Goal: Task Accomplishment & Management: Manage account settings

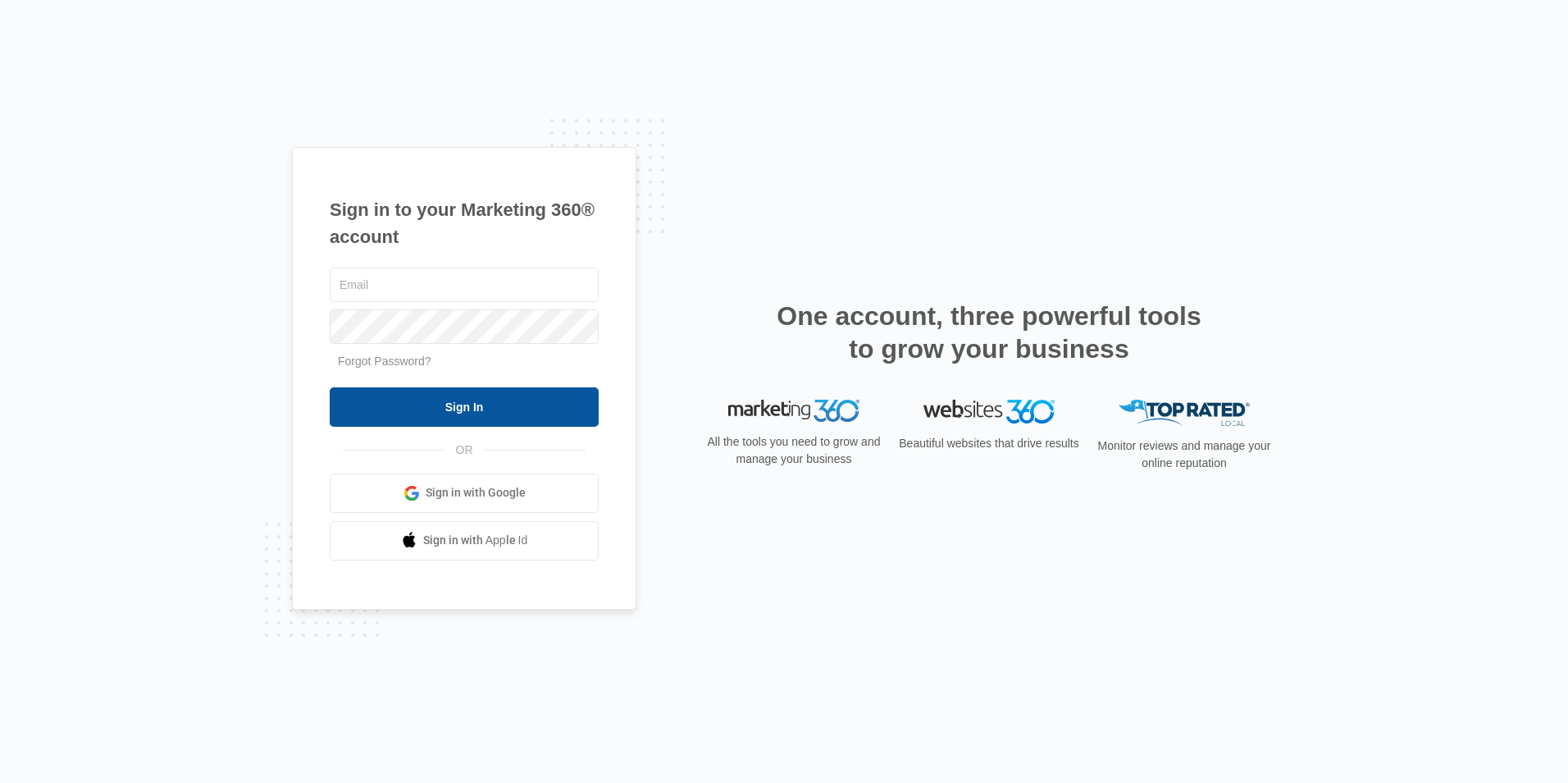
type input "[EMAIL_ADDRESS][DOMAIN_NAME]"
click at [452, 422] on input "Sign In" at bounding box center [464, 407] width 269 height 40
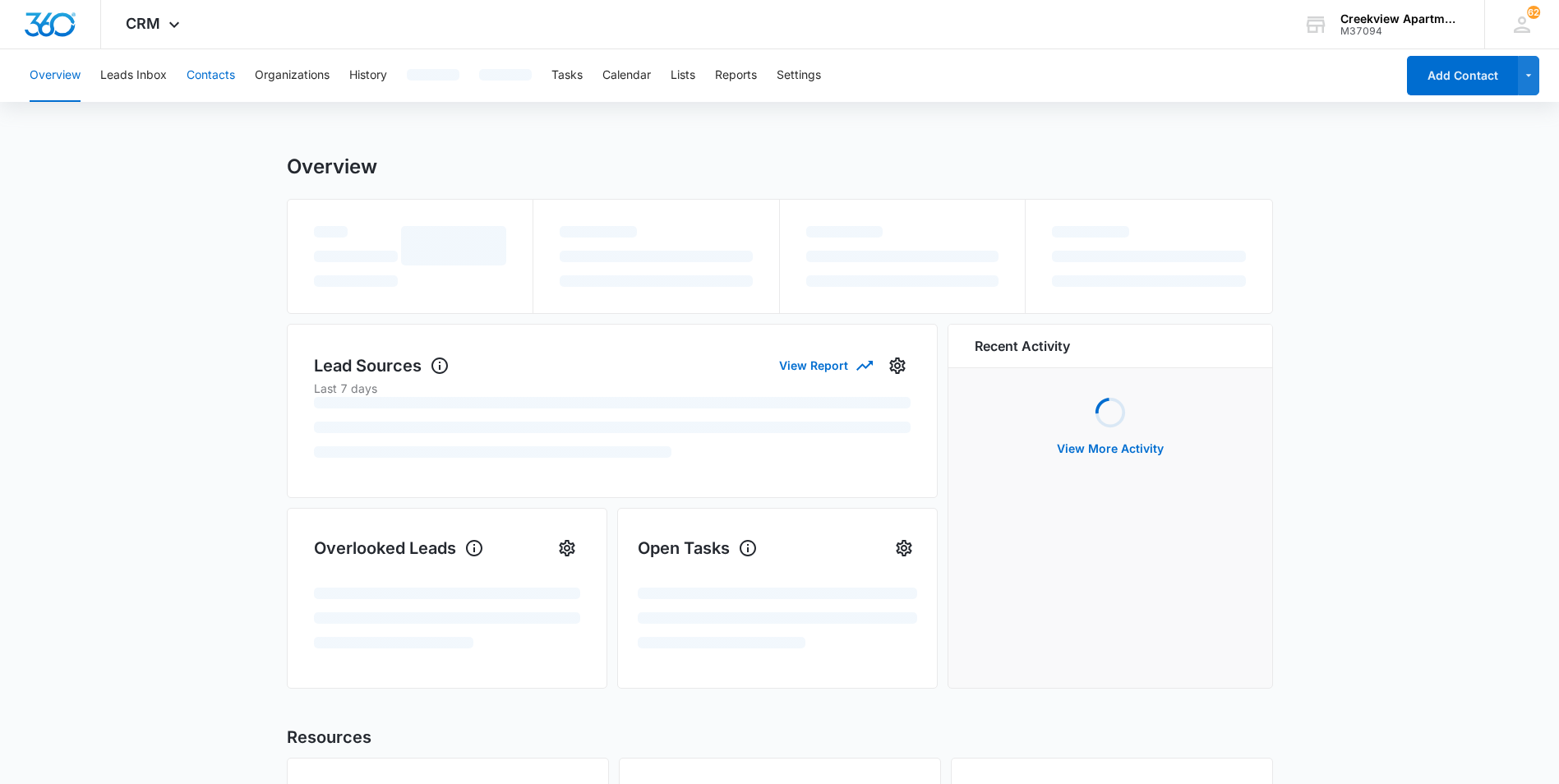
click at [227, 77] on button "Contacts" at bounding box center [210, 76] width 48 height 53
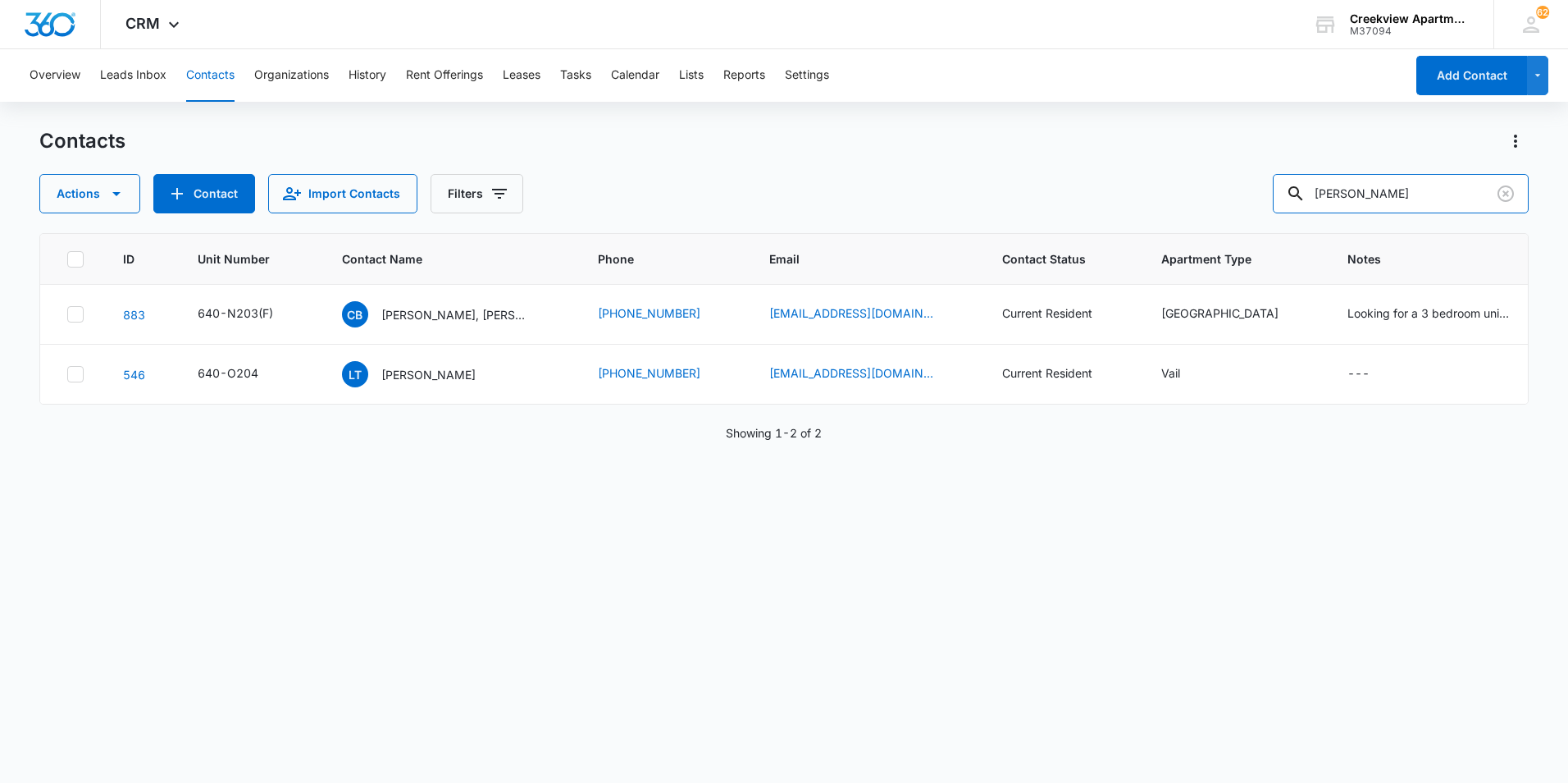
drag, startPoint x: 1369, startPoint y: 178, endPoint x: 1150, endPoint y: 192, distance: 219.4
click at [1150, 192] on div "Actions Contact Import Contacts Filters [PERSON_NAME]" at bounding box center [784, 193] width 1489 height 40
type input "p300"
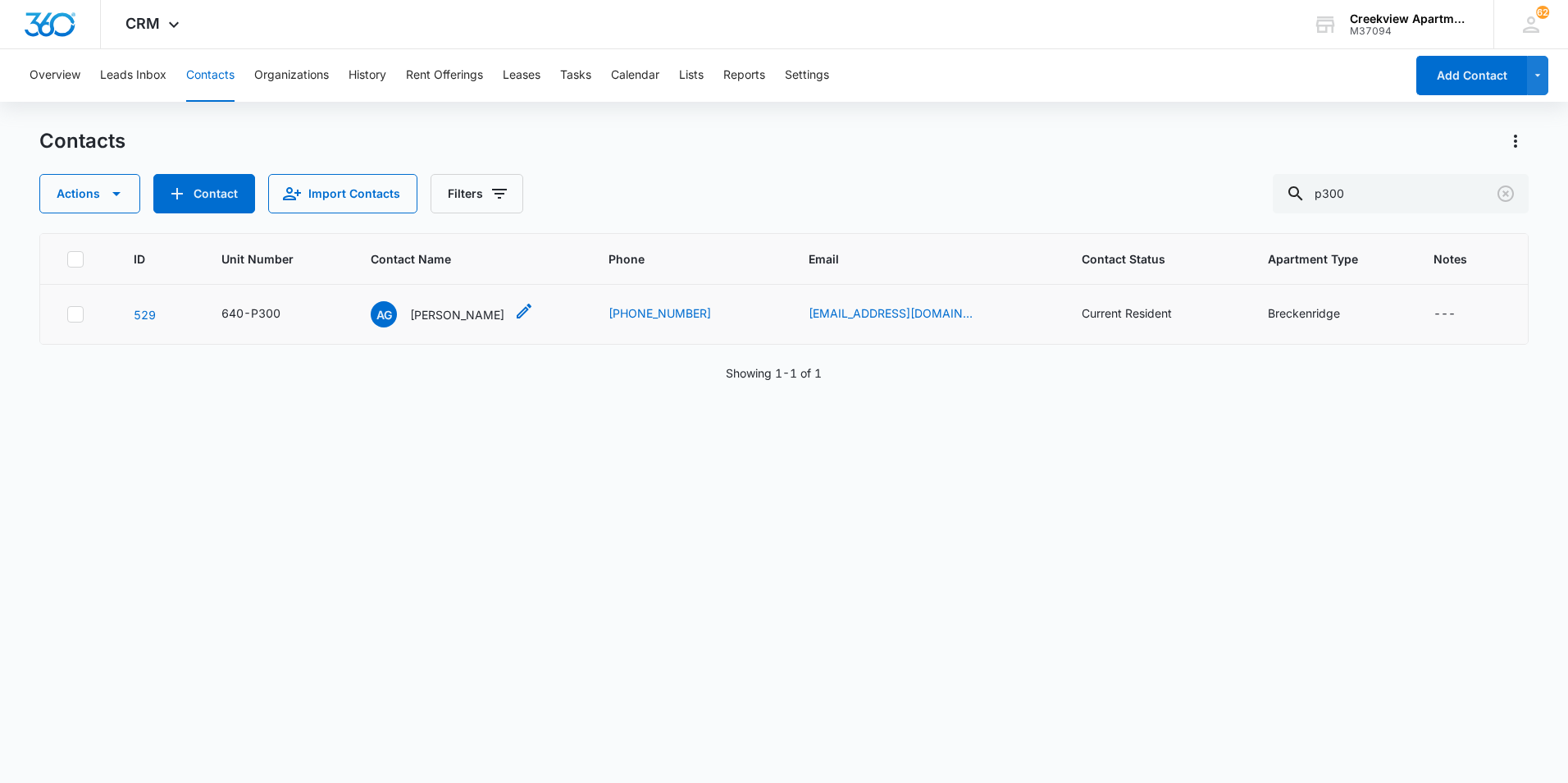
click at [451, 319] on p "[PERSON_NAME]" at bounding box center [457, 315] width 94 height 18
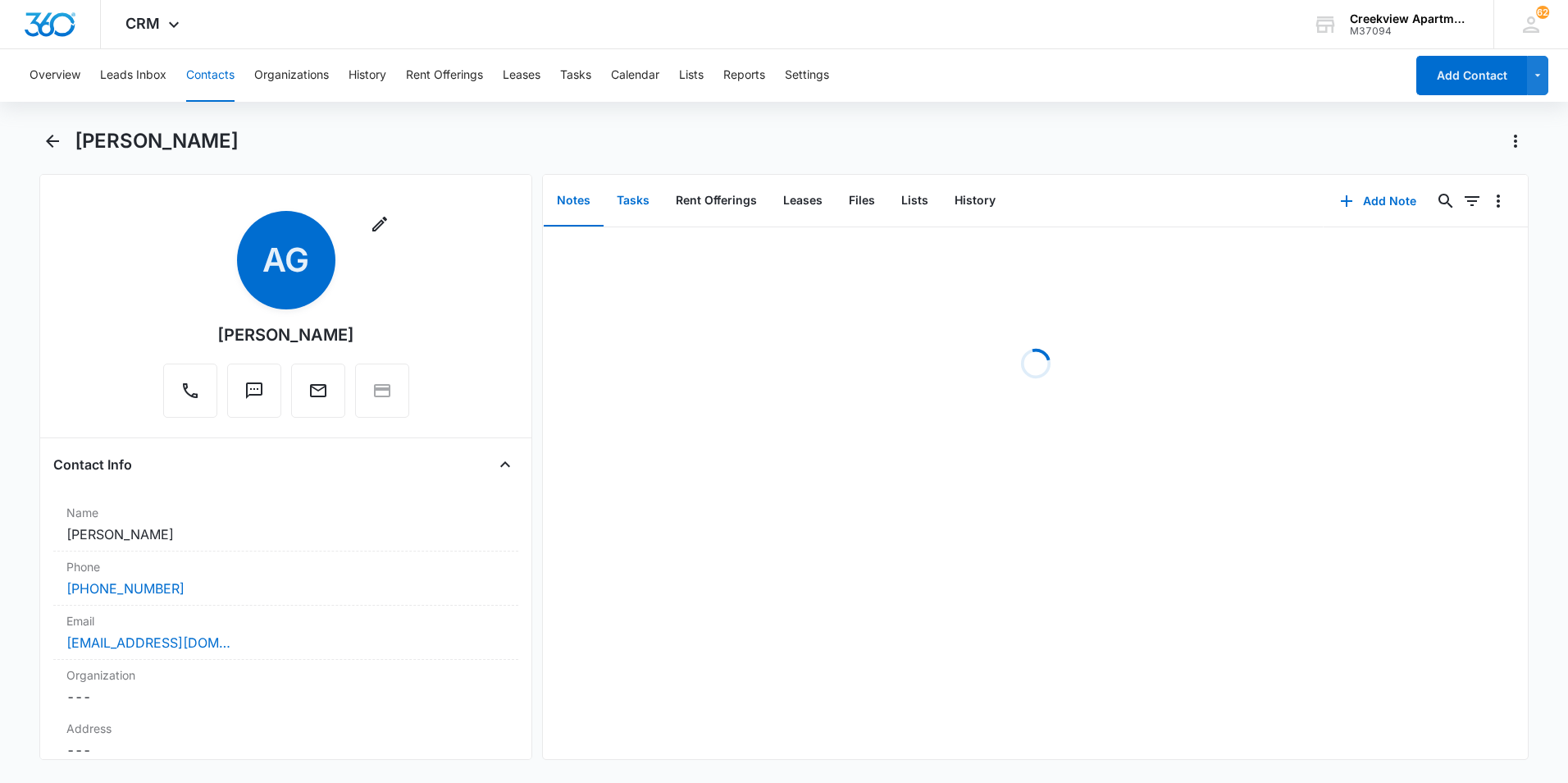
click at [644, 202] on button "Tasks" at bounding box center [632, 201] width 59 height 51
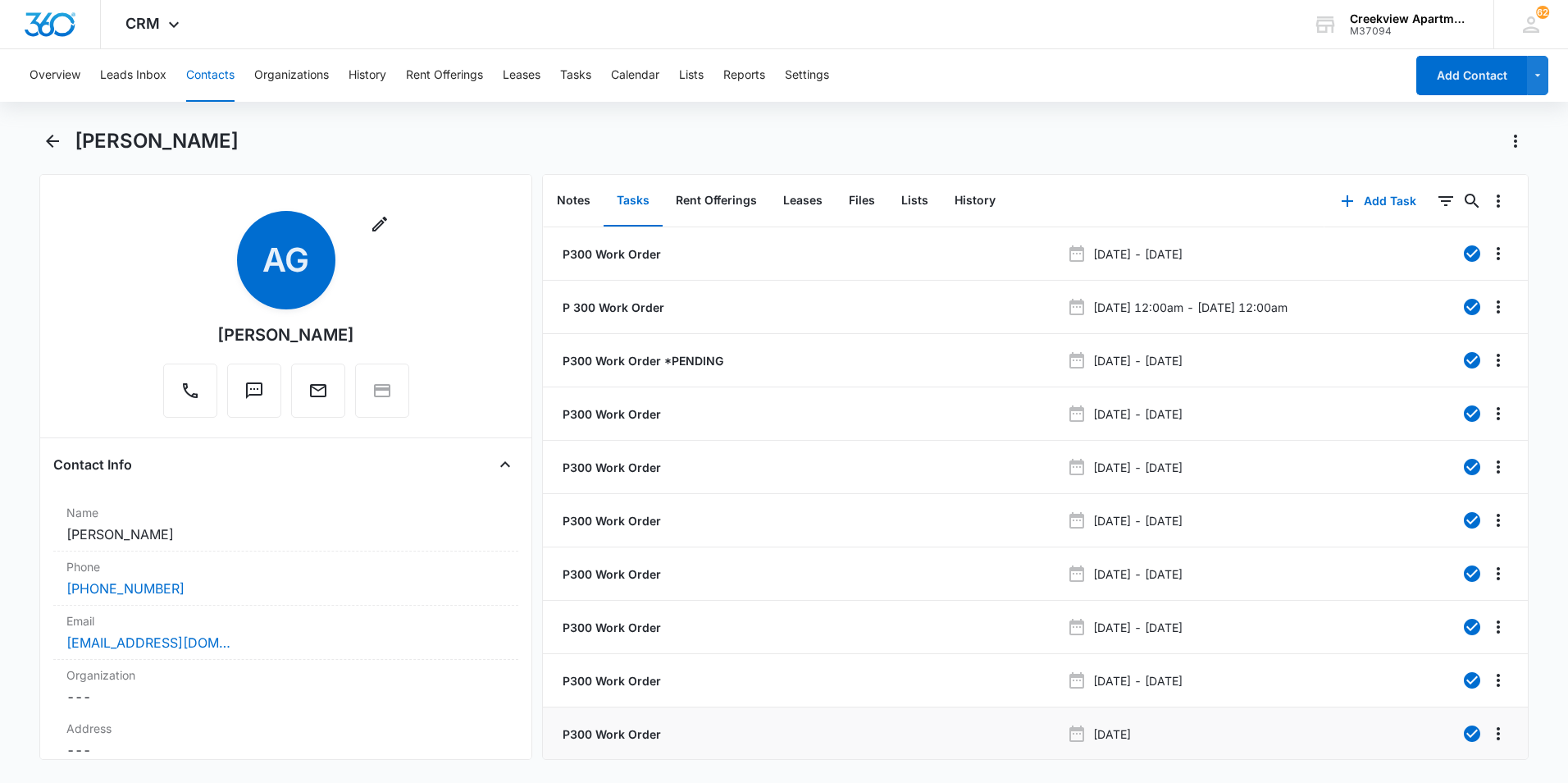
scroll to position [65, 0]
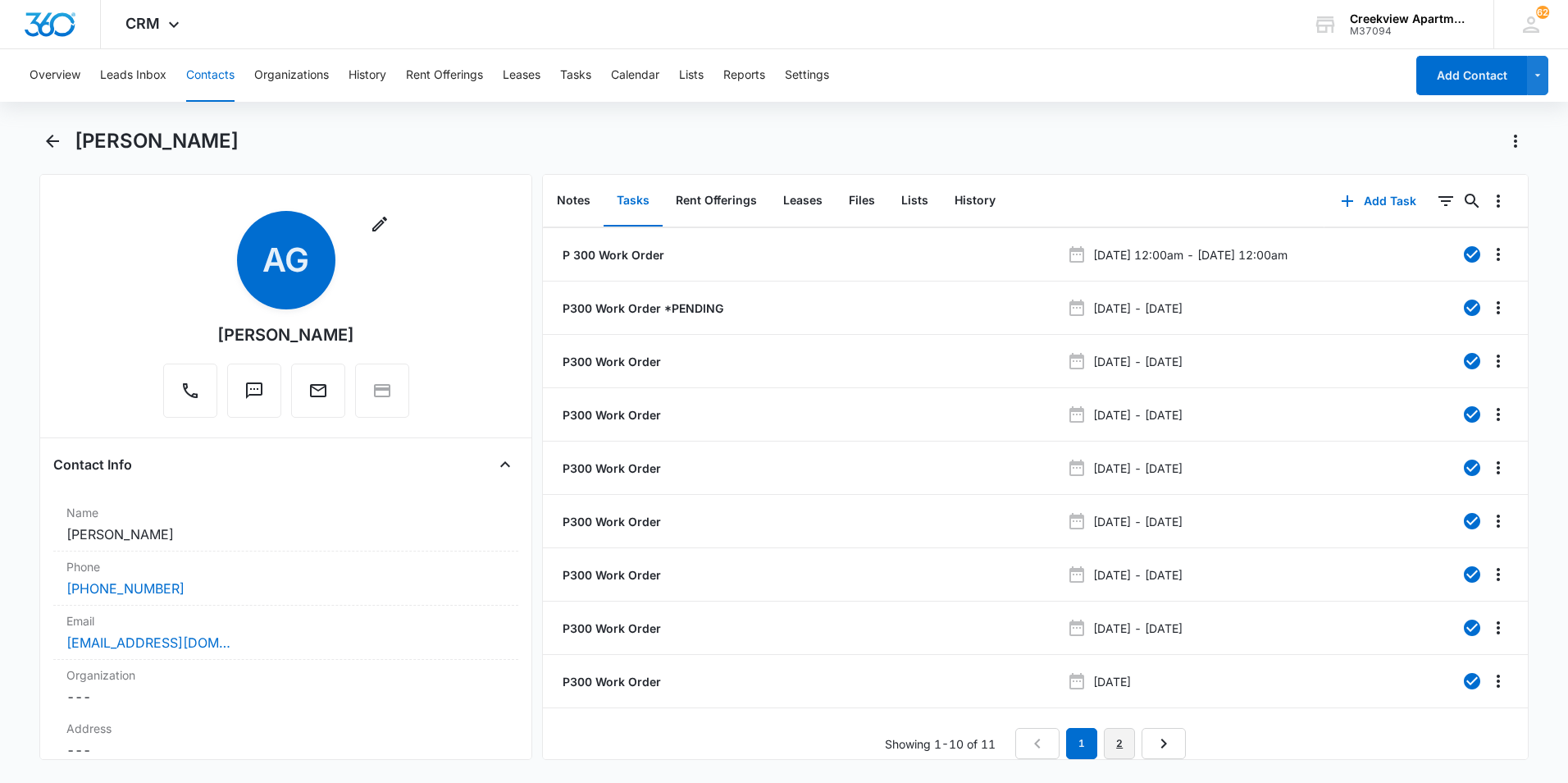
click at [1123, 728] on link "2" at bounding box center [1119, 743] width 31 height 31
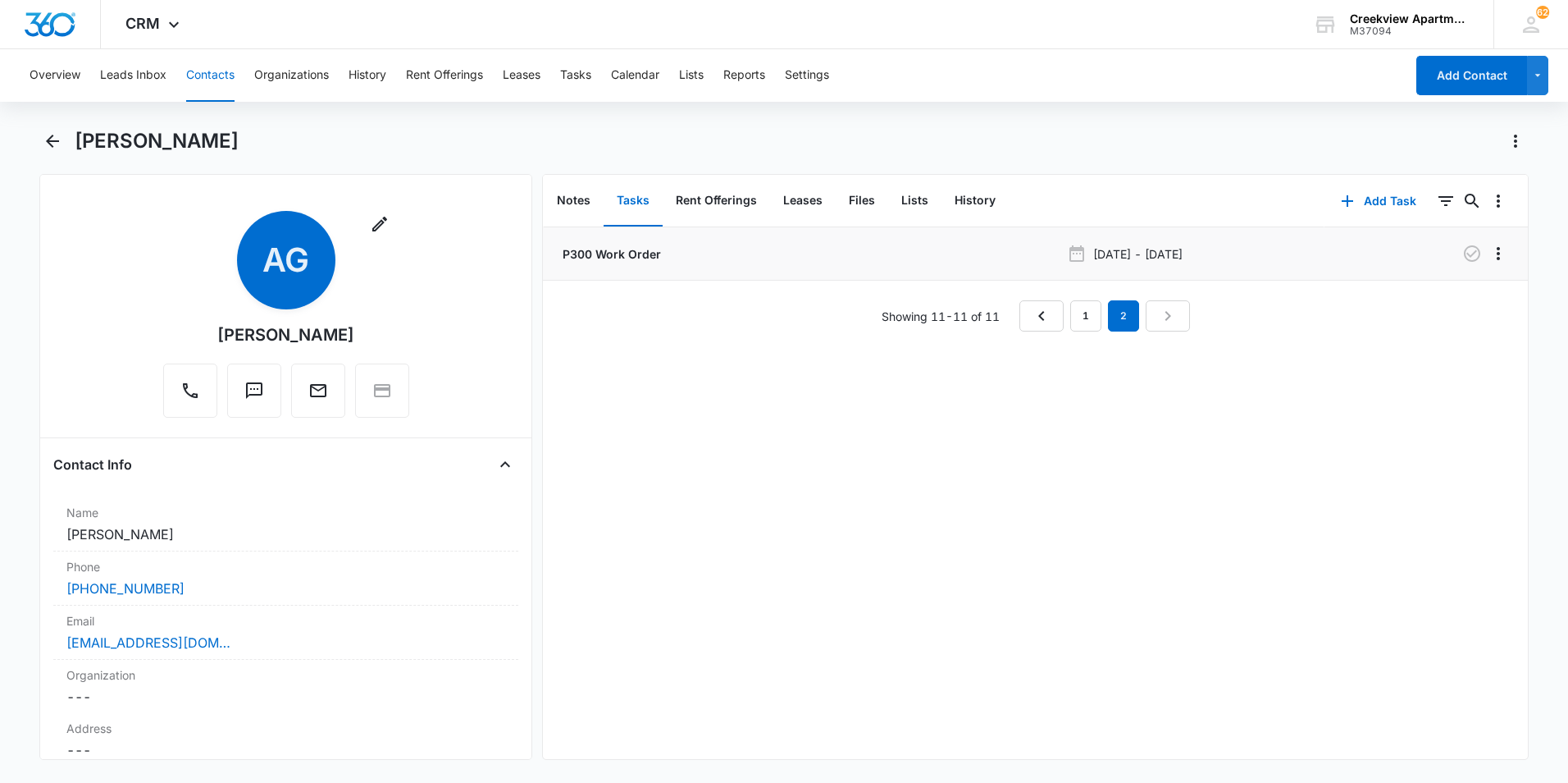
click at [648, 251] on p "P300 Work Order" at bounding box center [611, 254] width 102 height 18
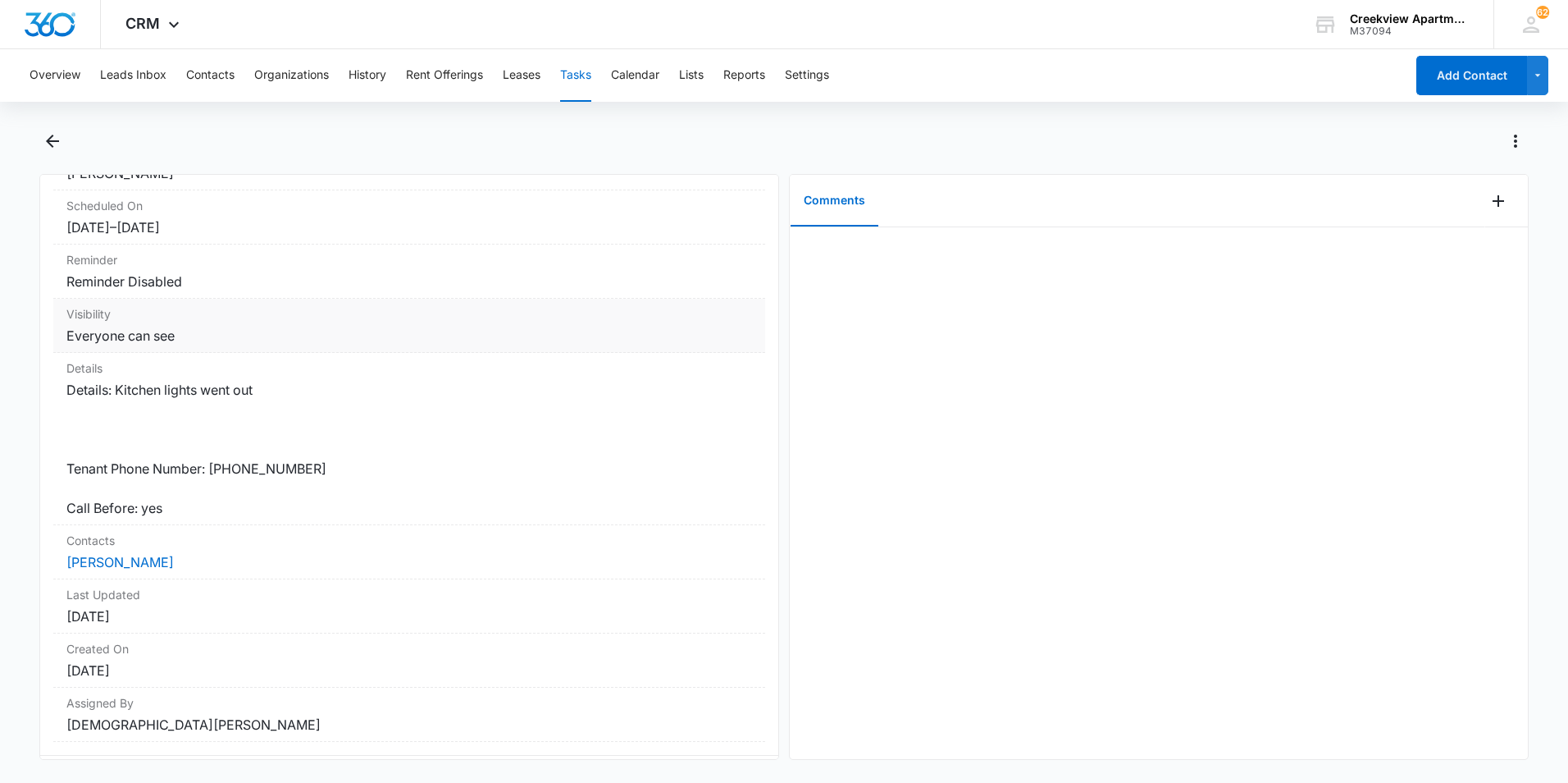
scroll to position [216, 0]
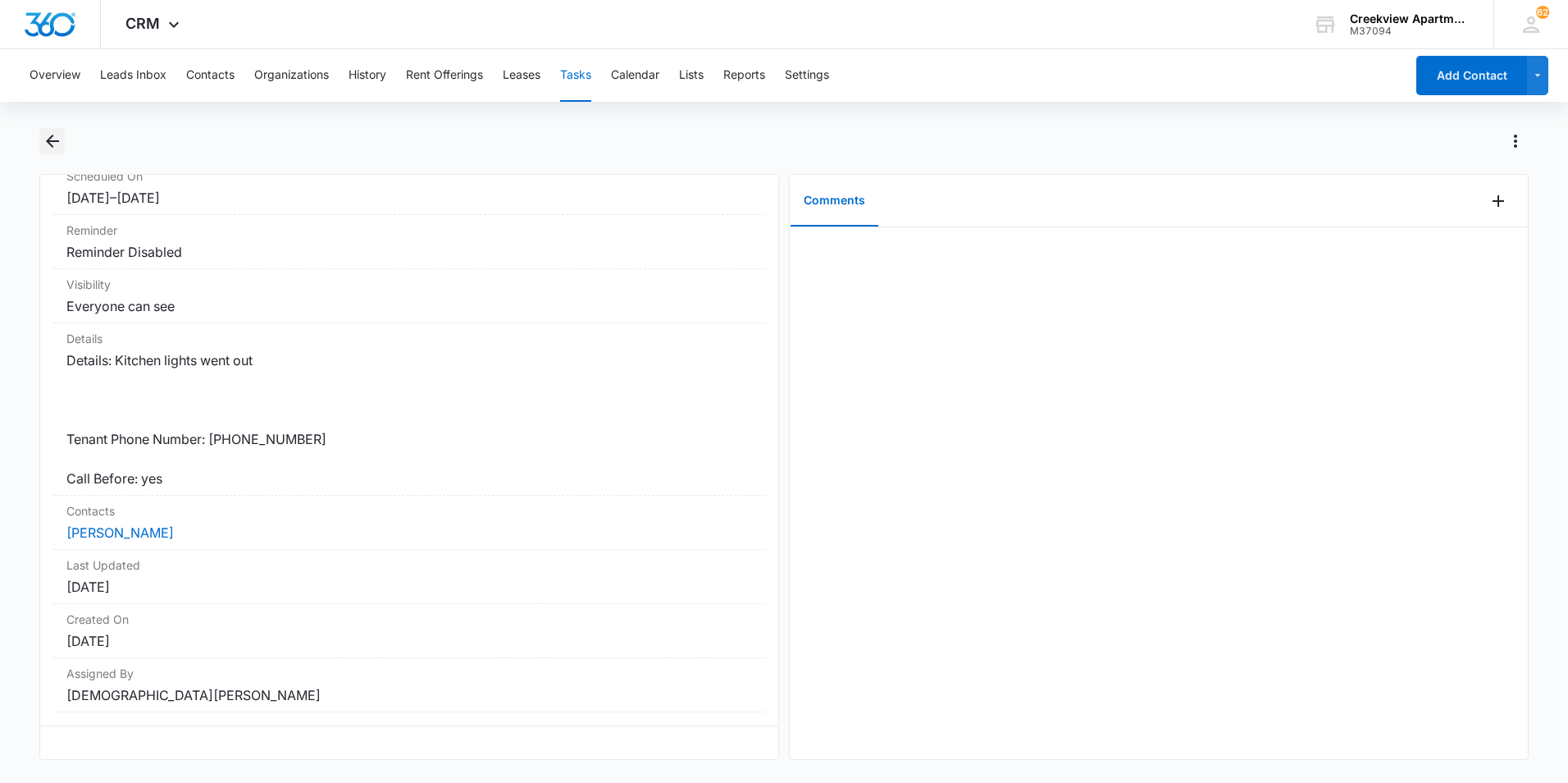
click at [57, 138] on icon "Back" at bounding box center [53, 141] width 19 height 19
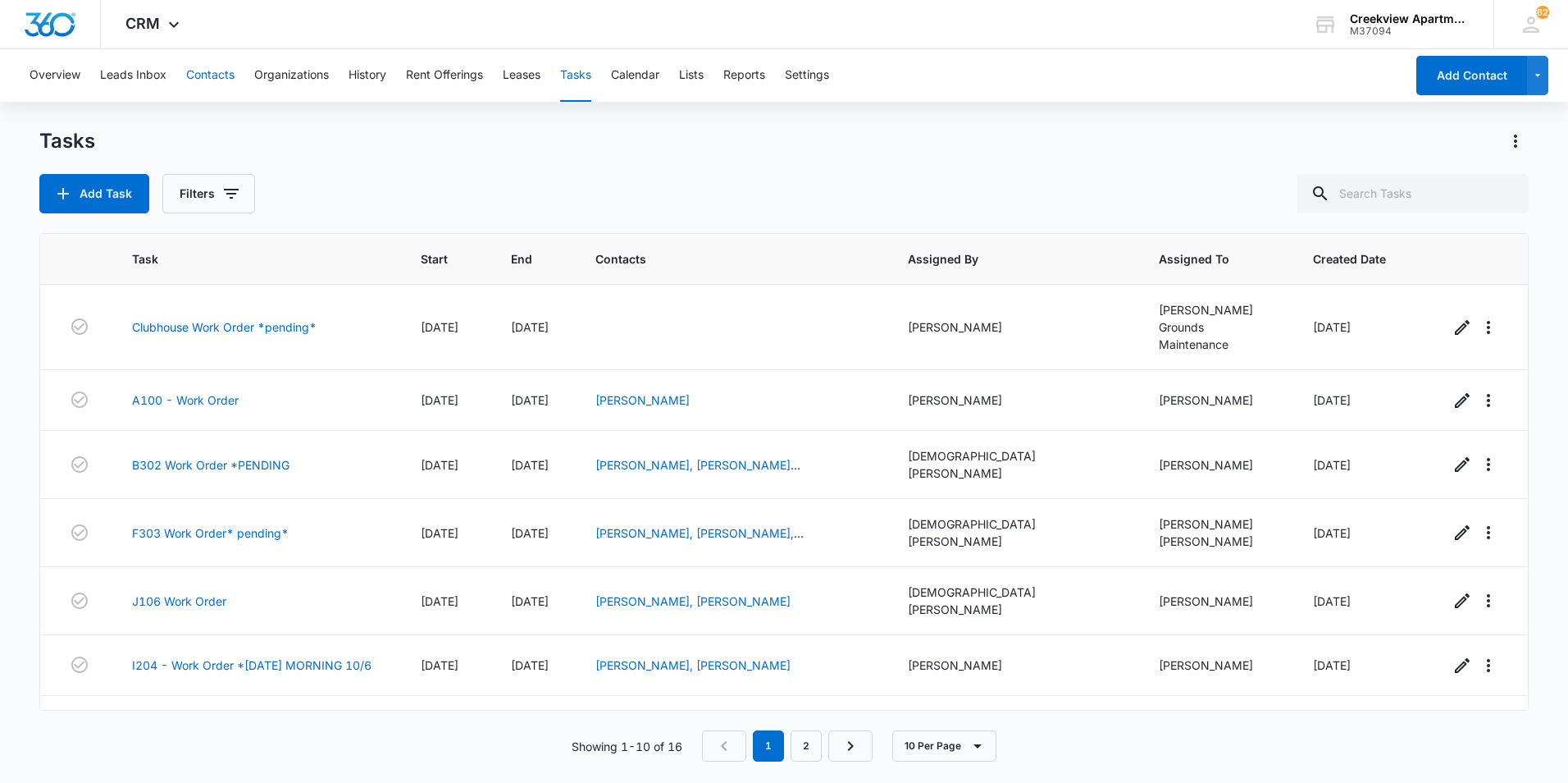
click at [191, 74] on button "Contacts" at bounding box center [210, 76] width 48 height 53
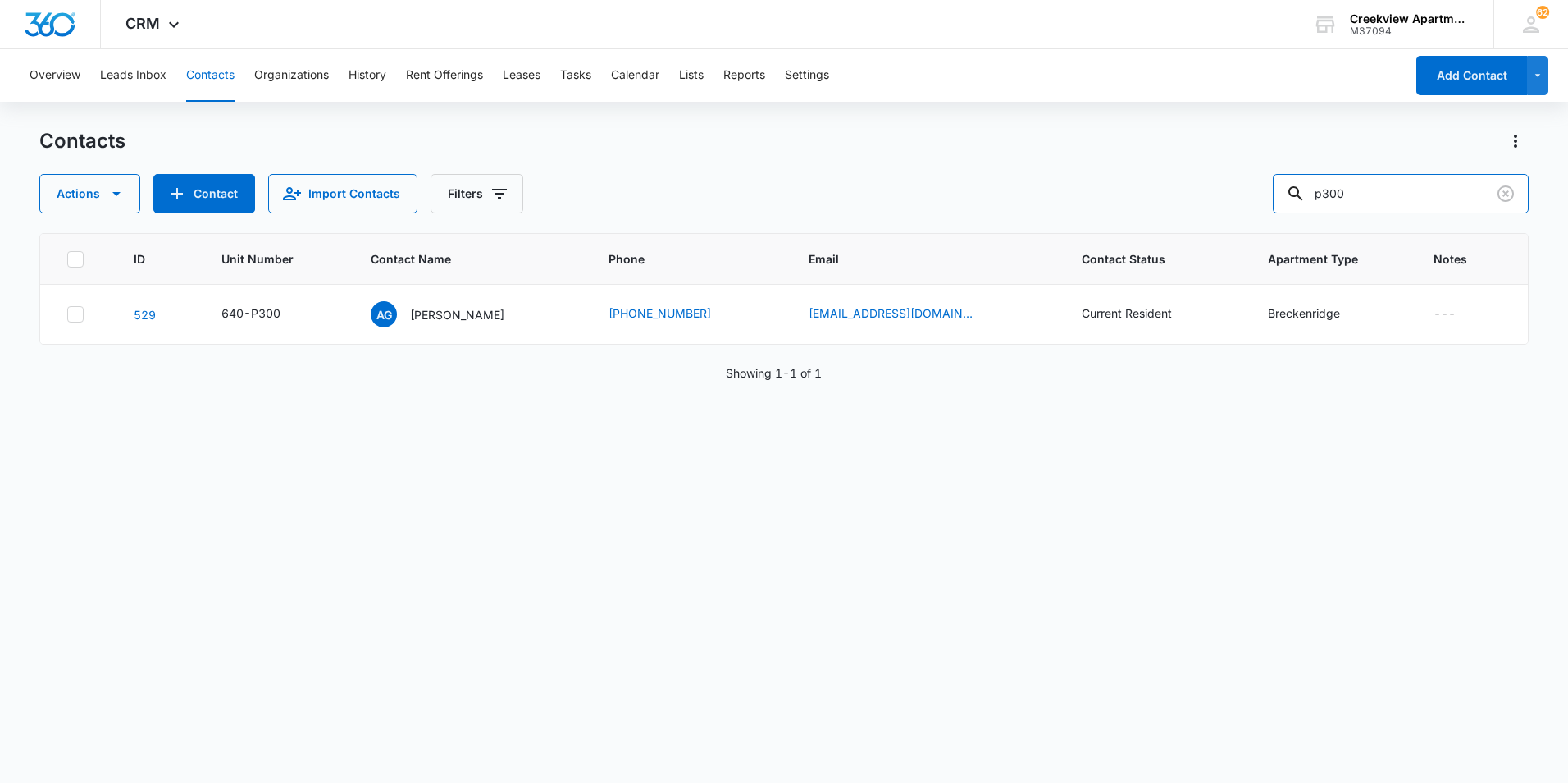
drag, startPoint x: 1373, startPoint y: 192, endPoint x: 1198, endPoint y: 192, distance: 175.0
click at [1198, 192] on div "Actions Contact Import Contacts Filters p300" at bounding box center [784, 193] width 1489 height 40
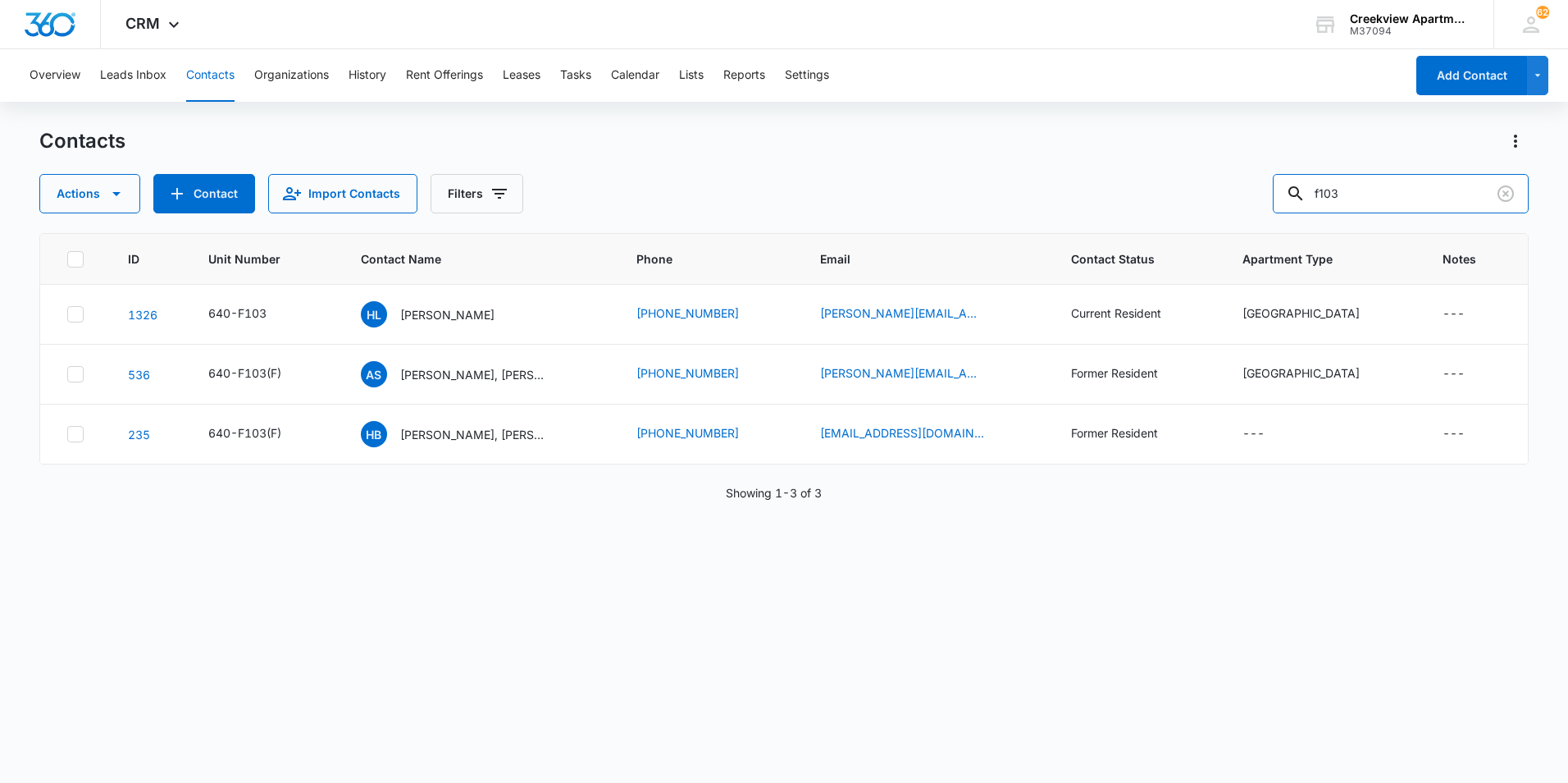
drag, startPoint x: 1378, startPoint y: 193, endPoint x: 1227, endPoint y: 193, distance: 151.0
click at [1227, 193] on div "Actions Contact Import Contacts Filters f103" at bounding box center [784, 193] width 1489 height 40
type input "g203"
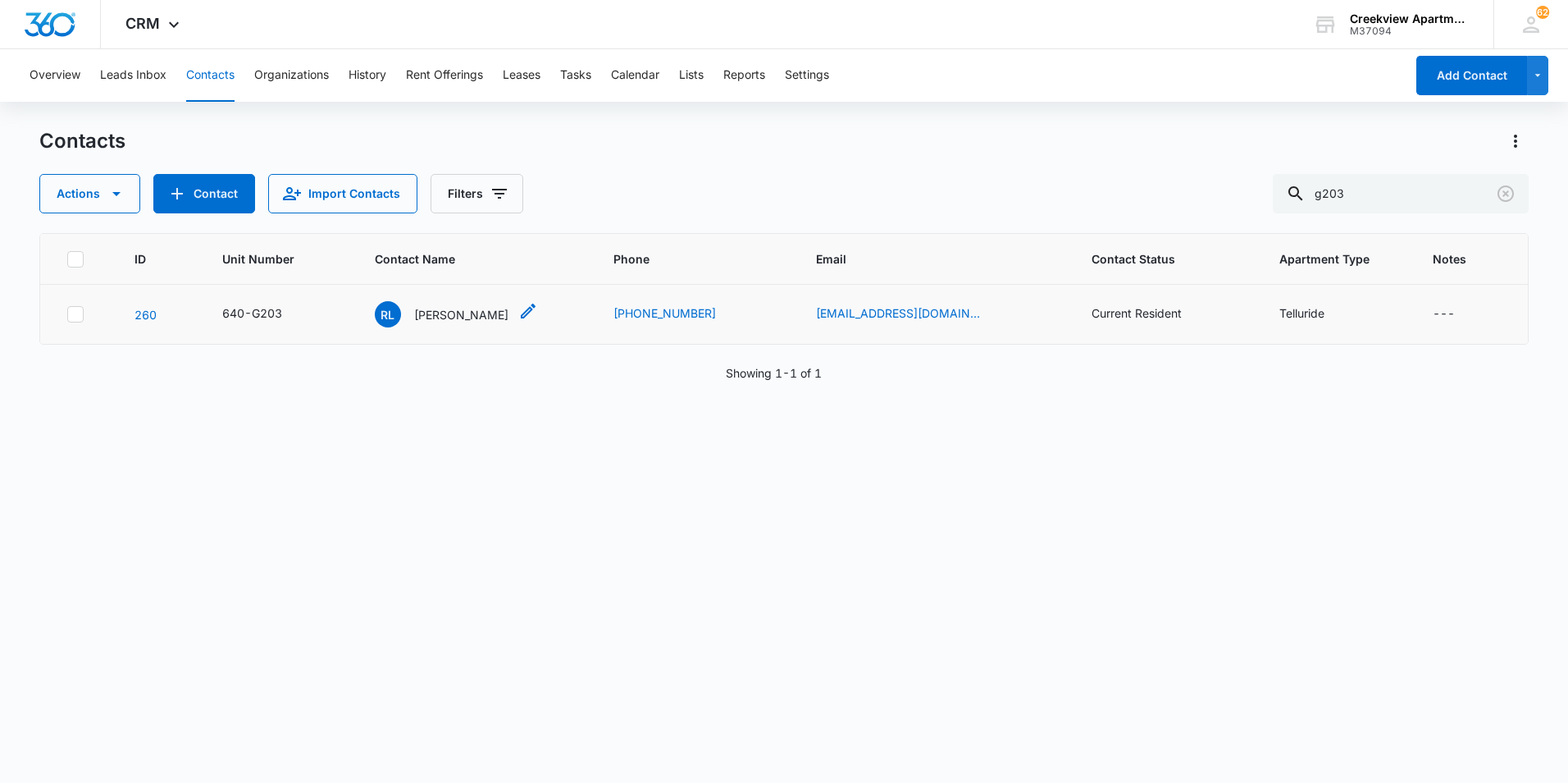
click at [449, 315] on p "[PERSON_NAME]" at bounding box center [460, 315] width 94 height 18
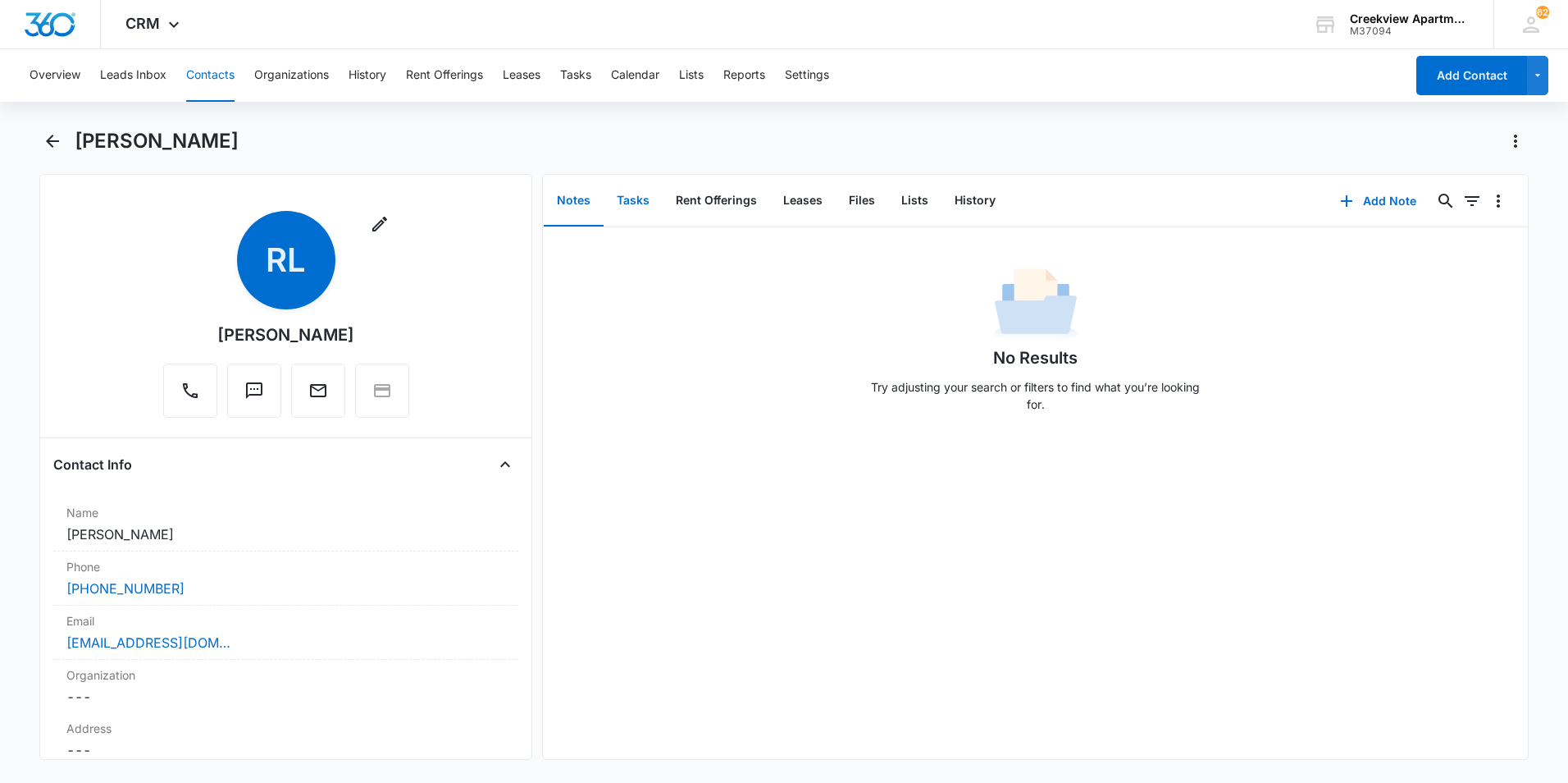
click at [622, 210] on button "Tasks" at bounding box center [632, 201] width 59 height 51
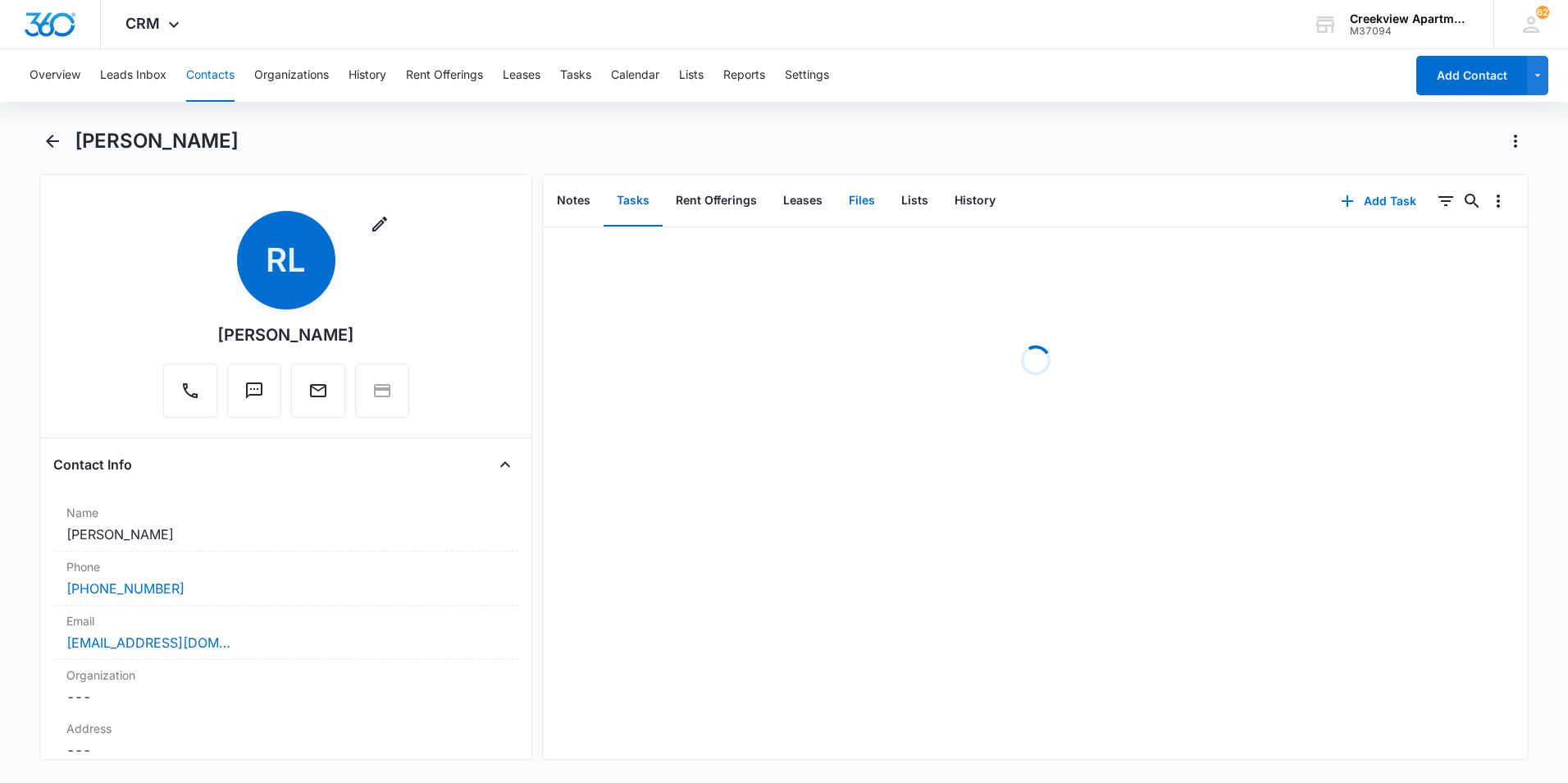
click at [874, 199] on button "Files" at bounding box center [862, 201] width 53 height 51
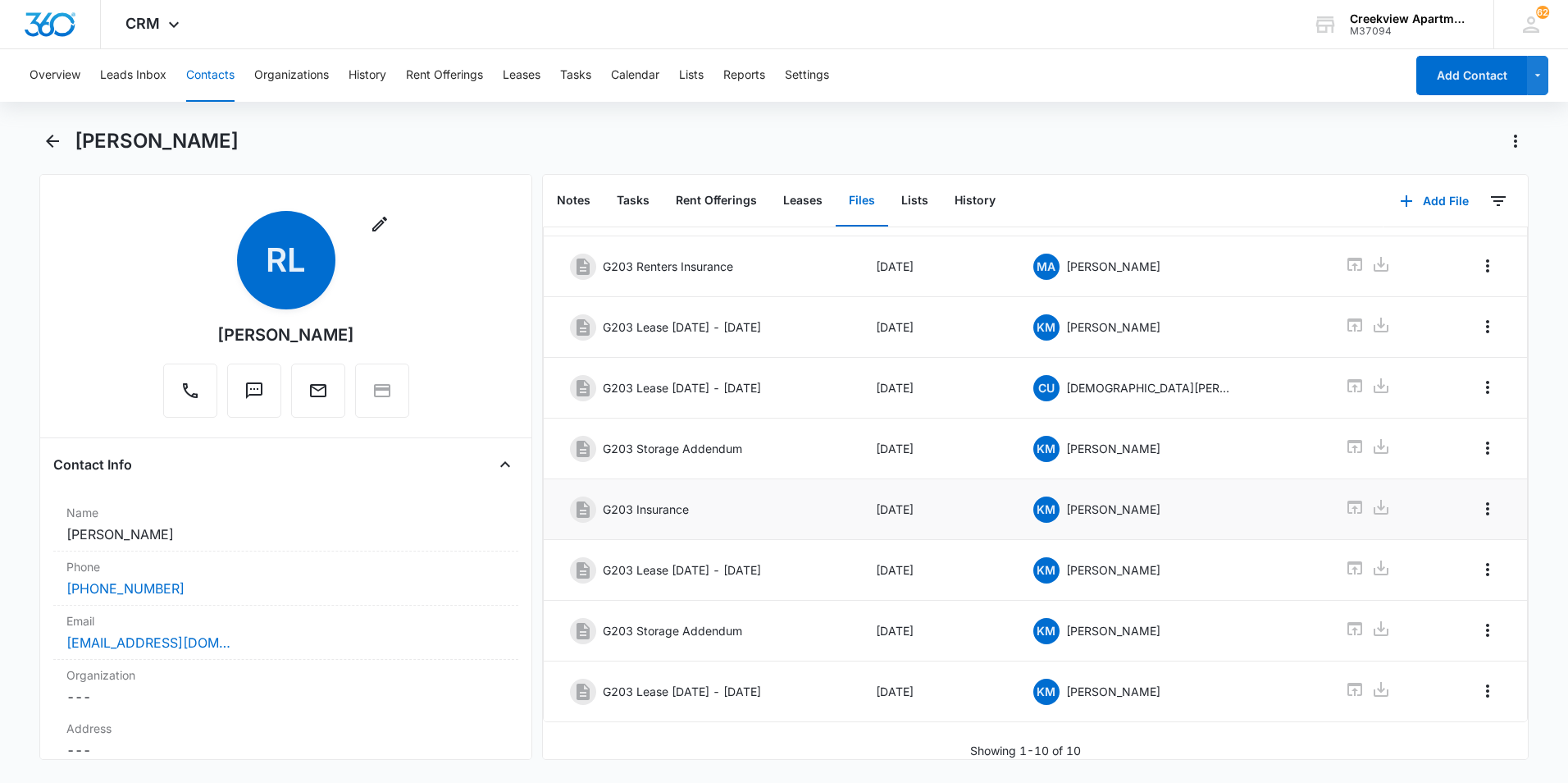
scroll to position [209, 0]
click at [1348, 501] on icon at bounding box center [1355, 507] width 15 height 13
click at [61, 135] on icon "Back" at bounding box center [53, 141] width 19 height 19
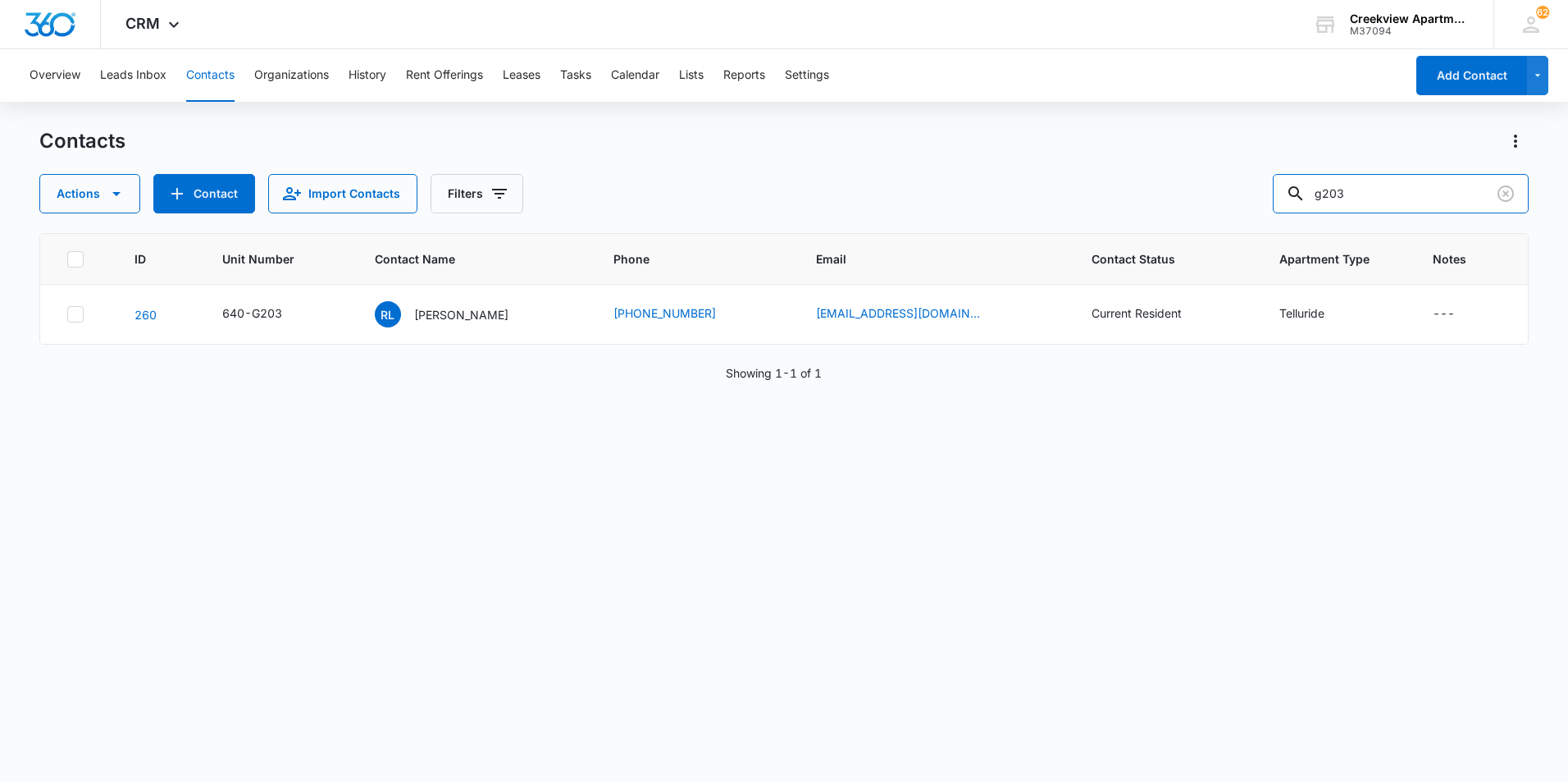
drag, startPoint x: 1384, startPoint y: 199, endPoint x: 1156, endPoint y: 194, distance: 228.1
click at [1156, 194] on div "Actions Contact Import Contacts Filters g203" at bounding box center [784, 193] width 1489 height 40
type input "k302"
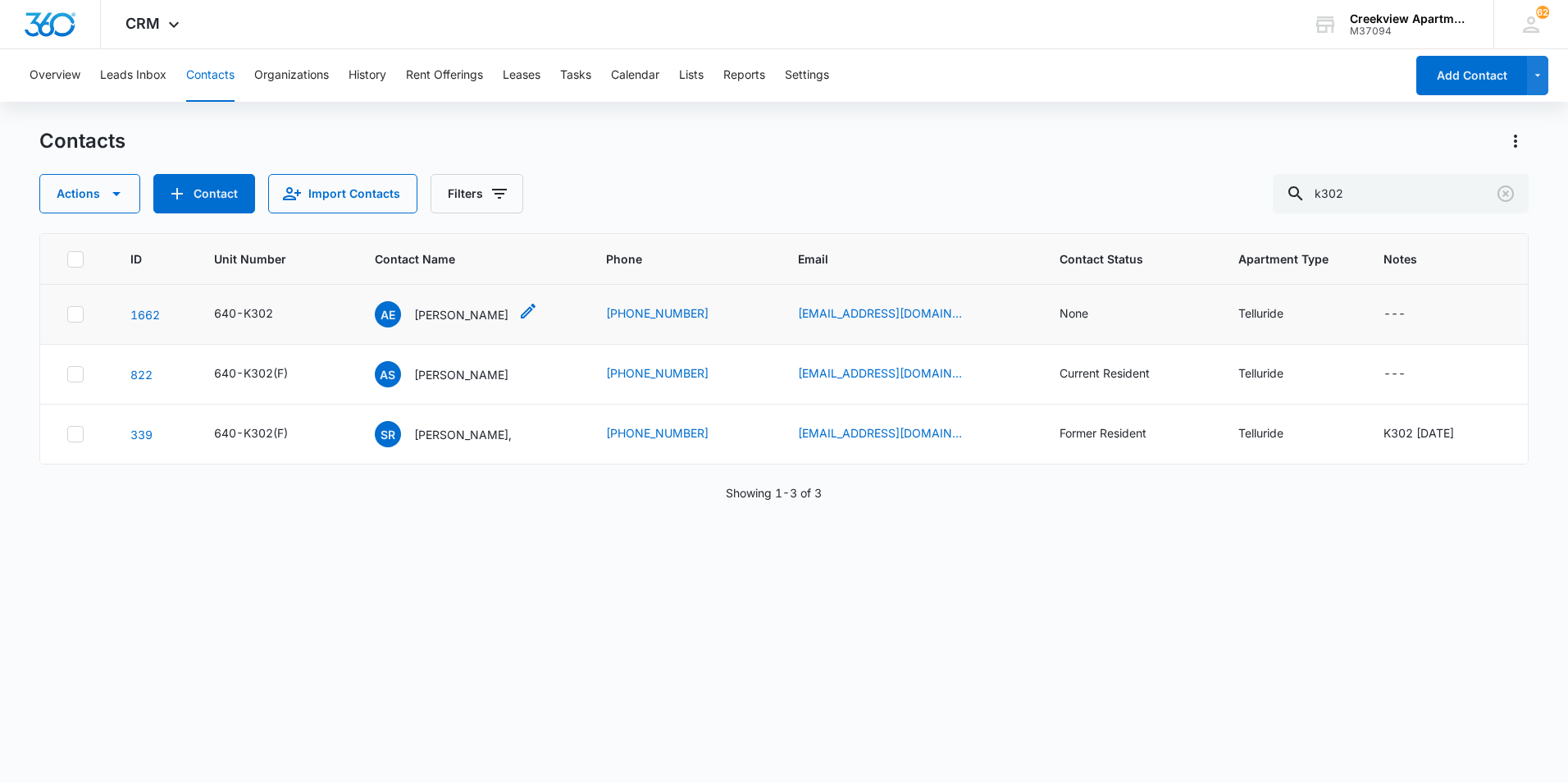
click at [426, 308] on p "[PERSON_NAME]" at bounding box center [460, 315] width 94 height 18
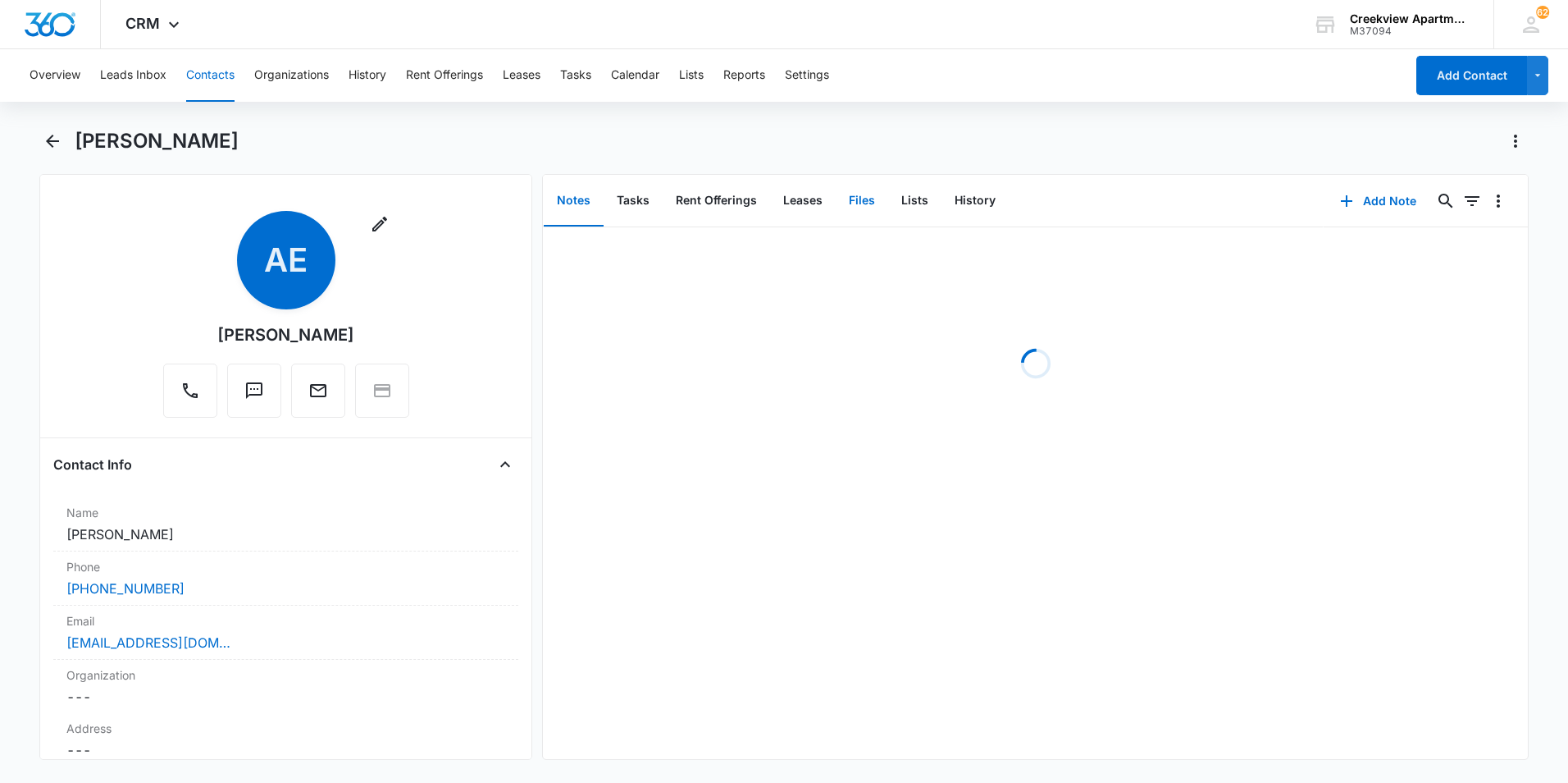
click at [868, 199] on button "Files" at bounding box center [862, 201] width 53 height 51
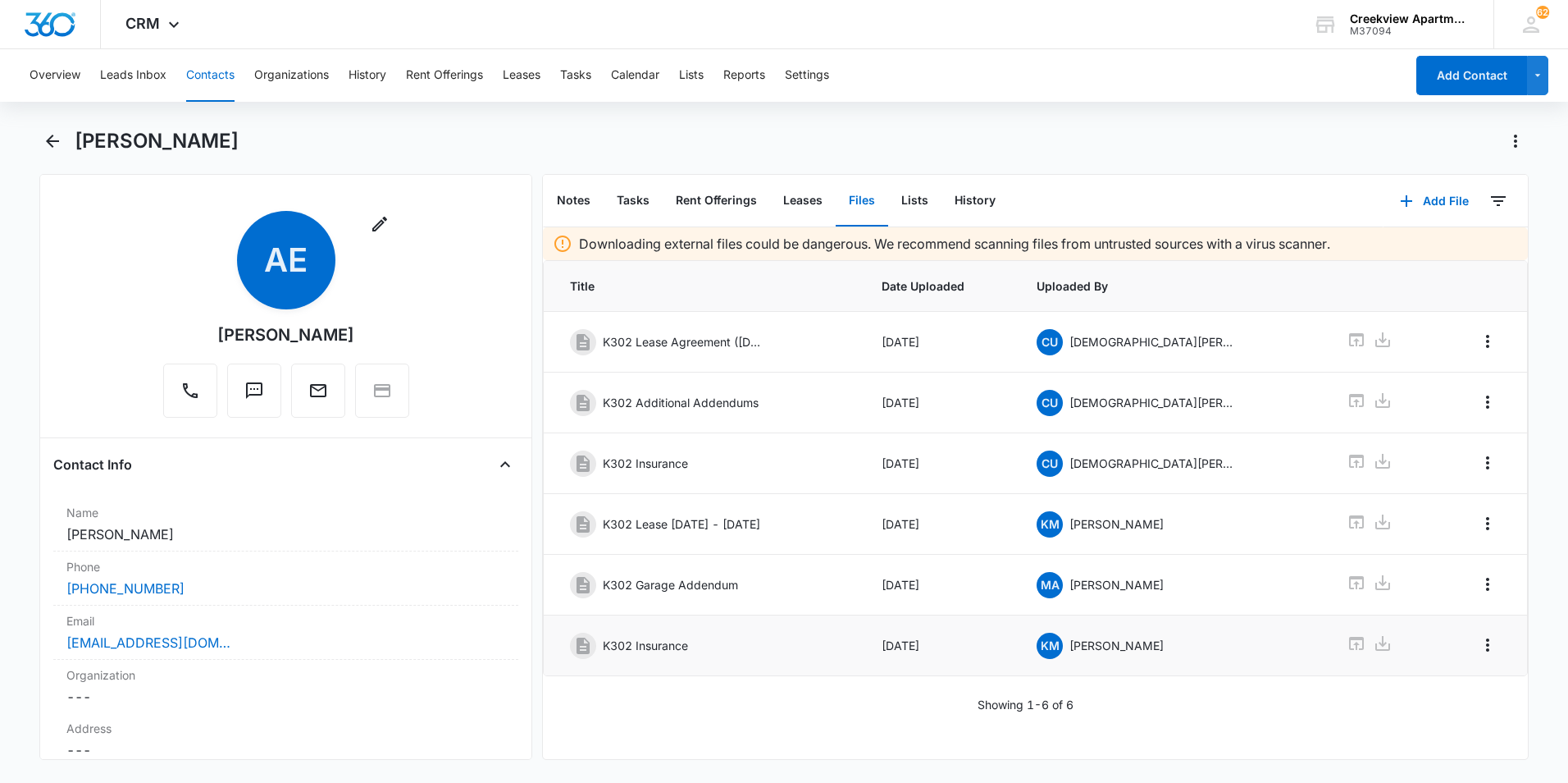
click at [656, 646] on p "K302 Insurance" at bounding box center [645, 645] width 85 height 18
click at [1347, 649] on icon at bounding box center [1356, 643] width 19 height 19
click at [60, 146] on icon "Back" at bounding box center [53, 141] width 19 height 19
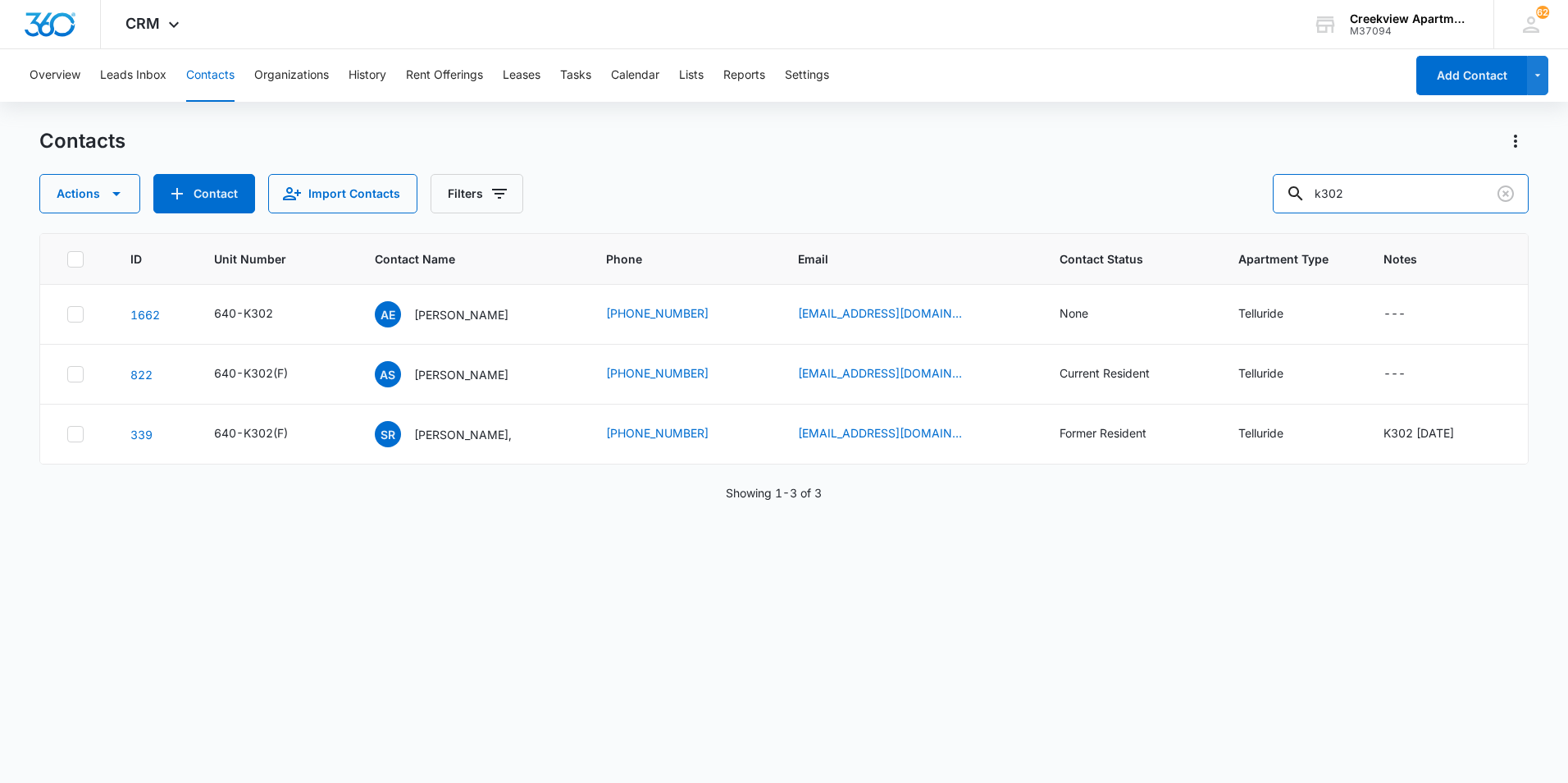
drag, startPoint x: 1411, startPoint y: 199, endPoint x: 1137, endPoint y: 228, distance: 275.5
click at [1137, 228] on div "Contacts Actions Contact Import Contacts Filters k302 ID Unit Number Contact Na…" at bounding box center [784, 454] width 1489 height 653
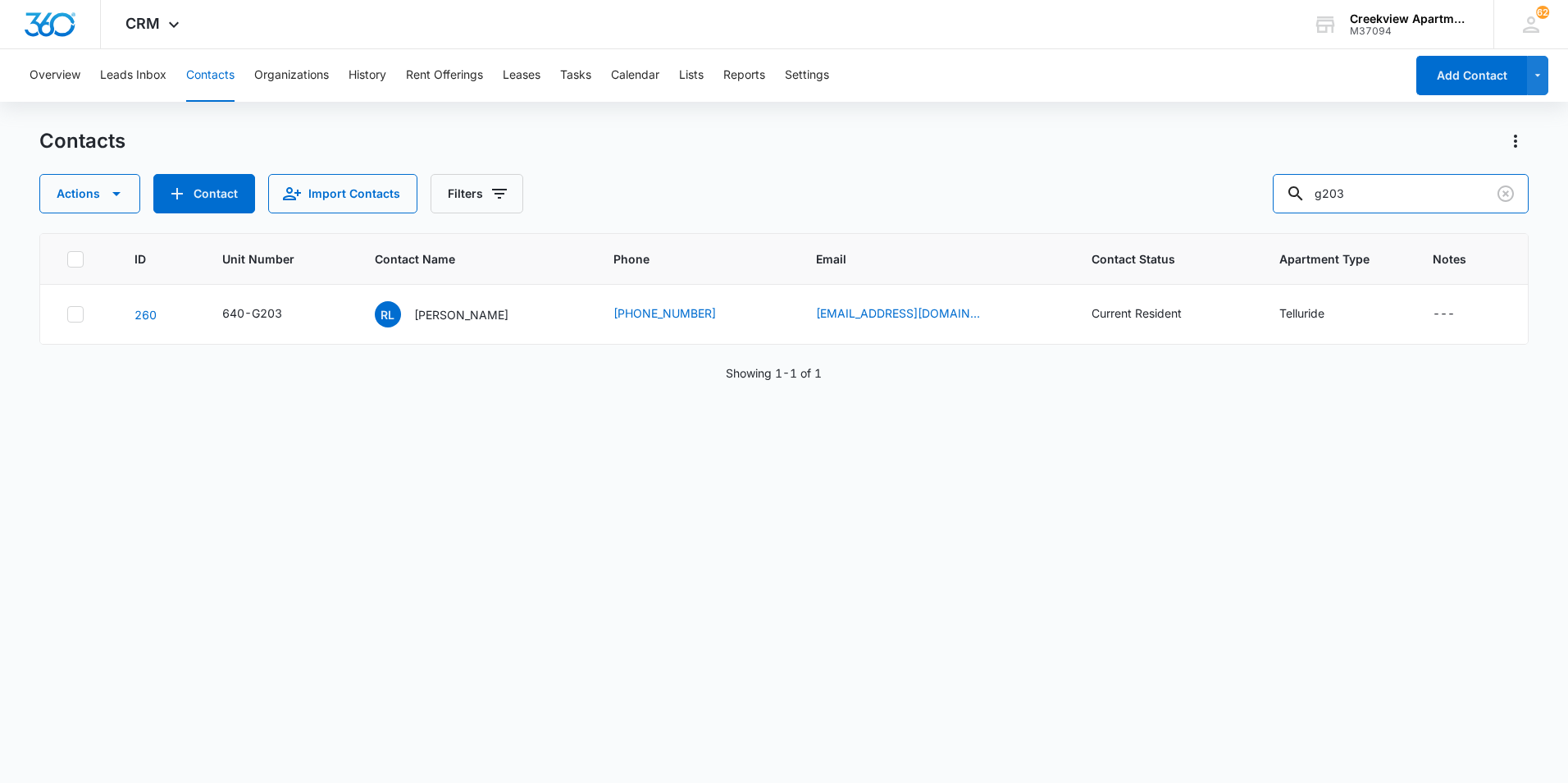
drag, startPoint x: 1401, startPoint y: 183, endPoint x: 1229, endPoint y: 184, distance: 172.0
click at [1229, 184] on div "Actions Contact Import Contacts Filters g203" at bounding box center [784, 193] width 1489 height 40
type input "l307"
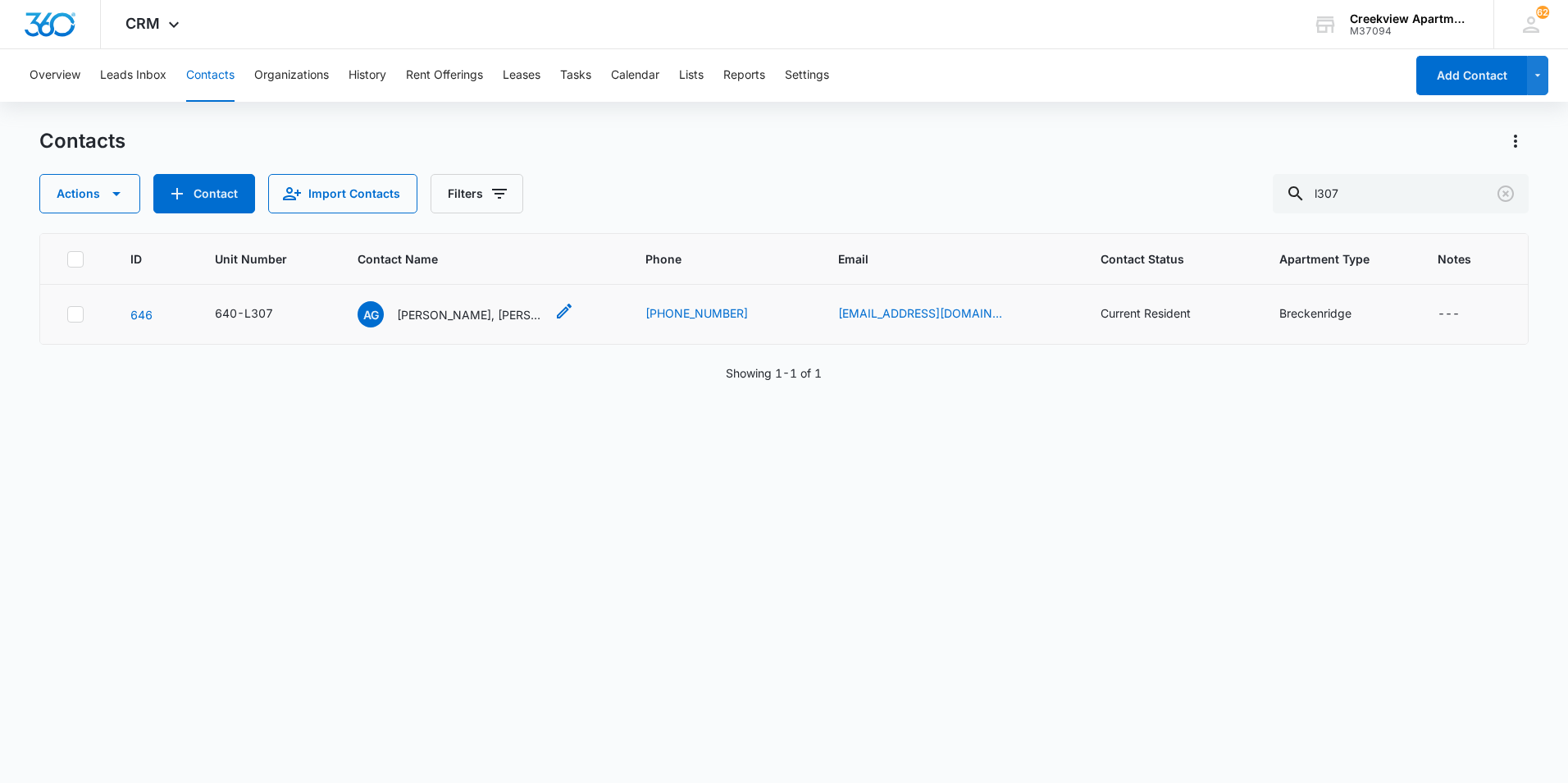
click at [458, 309] on p "[PERSON_NAME], [PERSON_NAME]" at bounding box center [471, 315] width 148 height 18
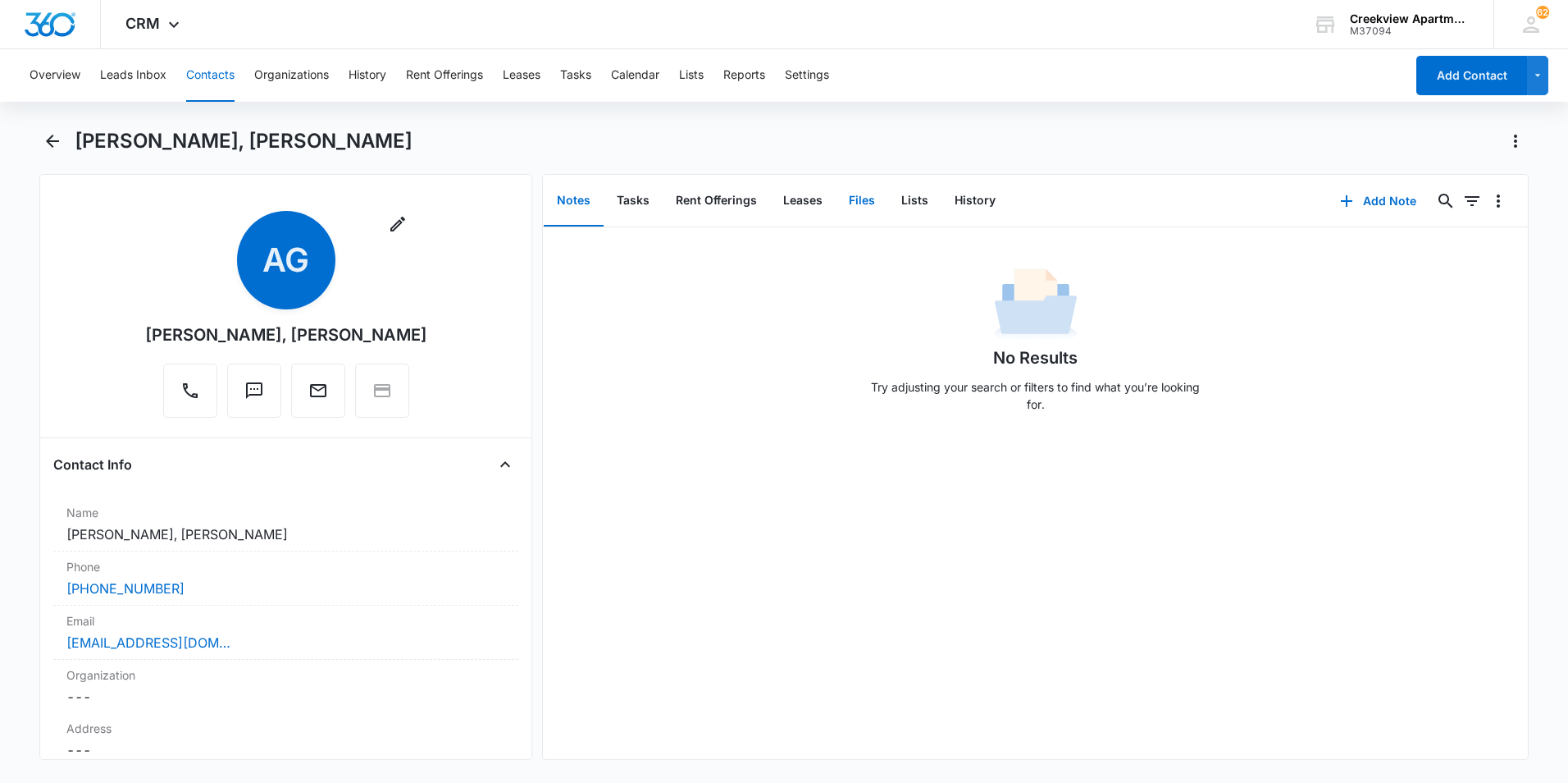
click at [851, 215] on button "Files" at bounding box center [862, 201] width 53 height 51
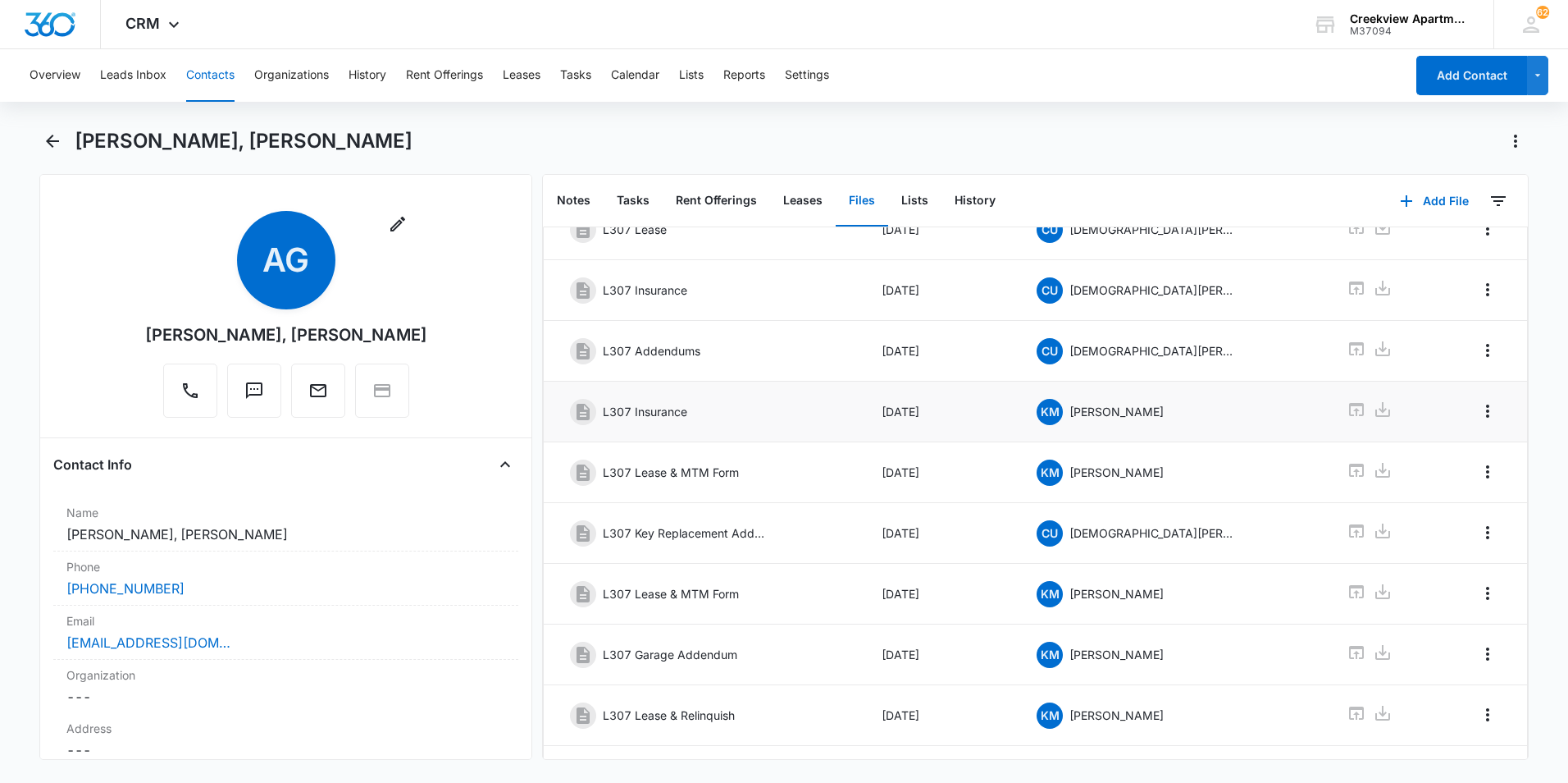
scroll to position [223, 0]
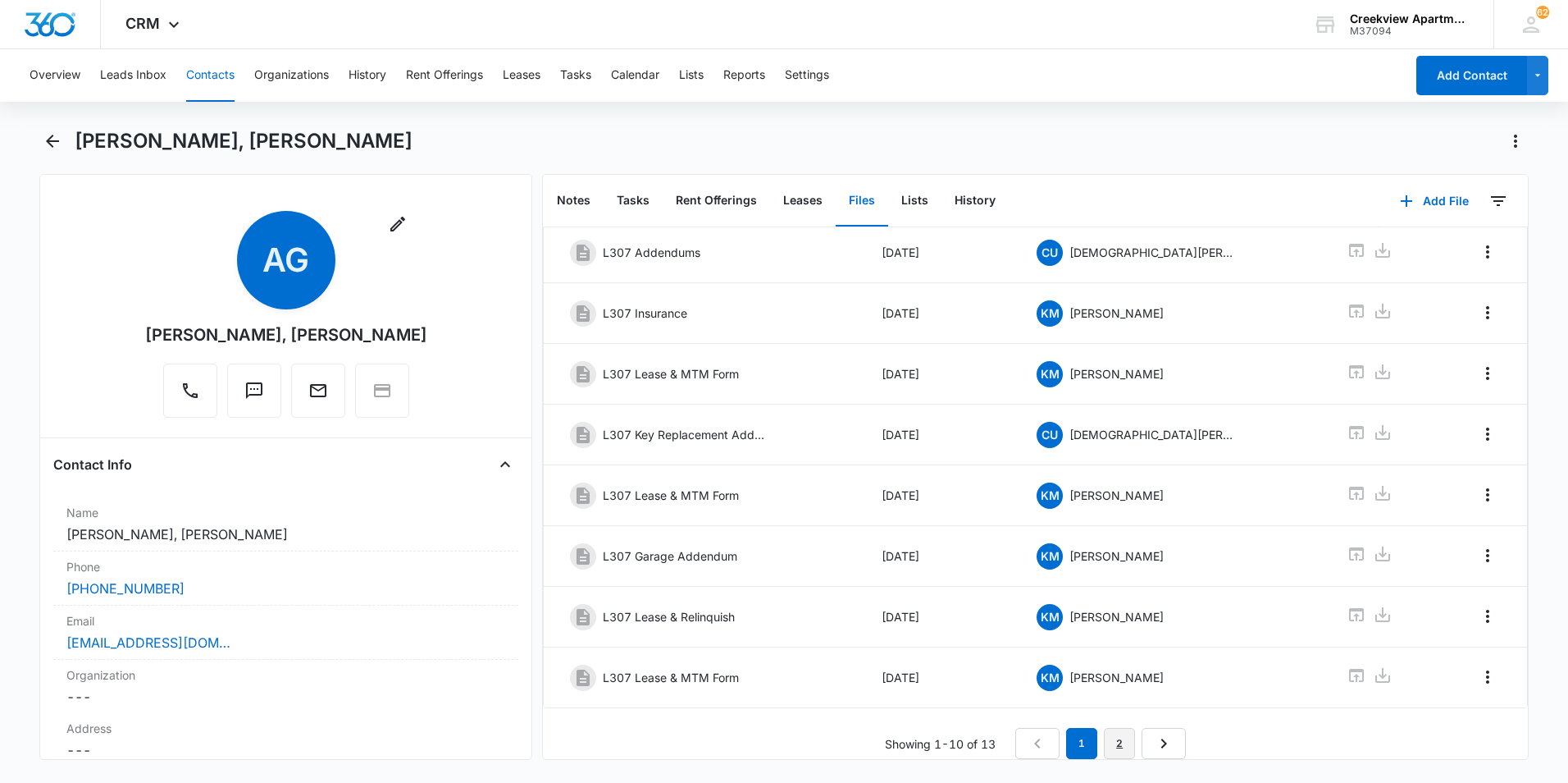
click at [1124, 733] on link "2" at bounding box center [1119, 743] width 31 height 31
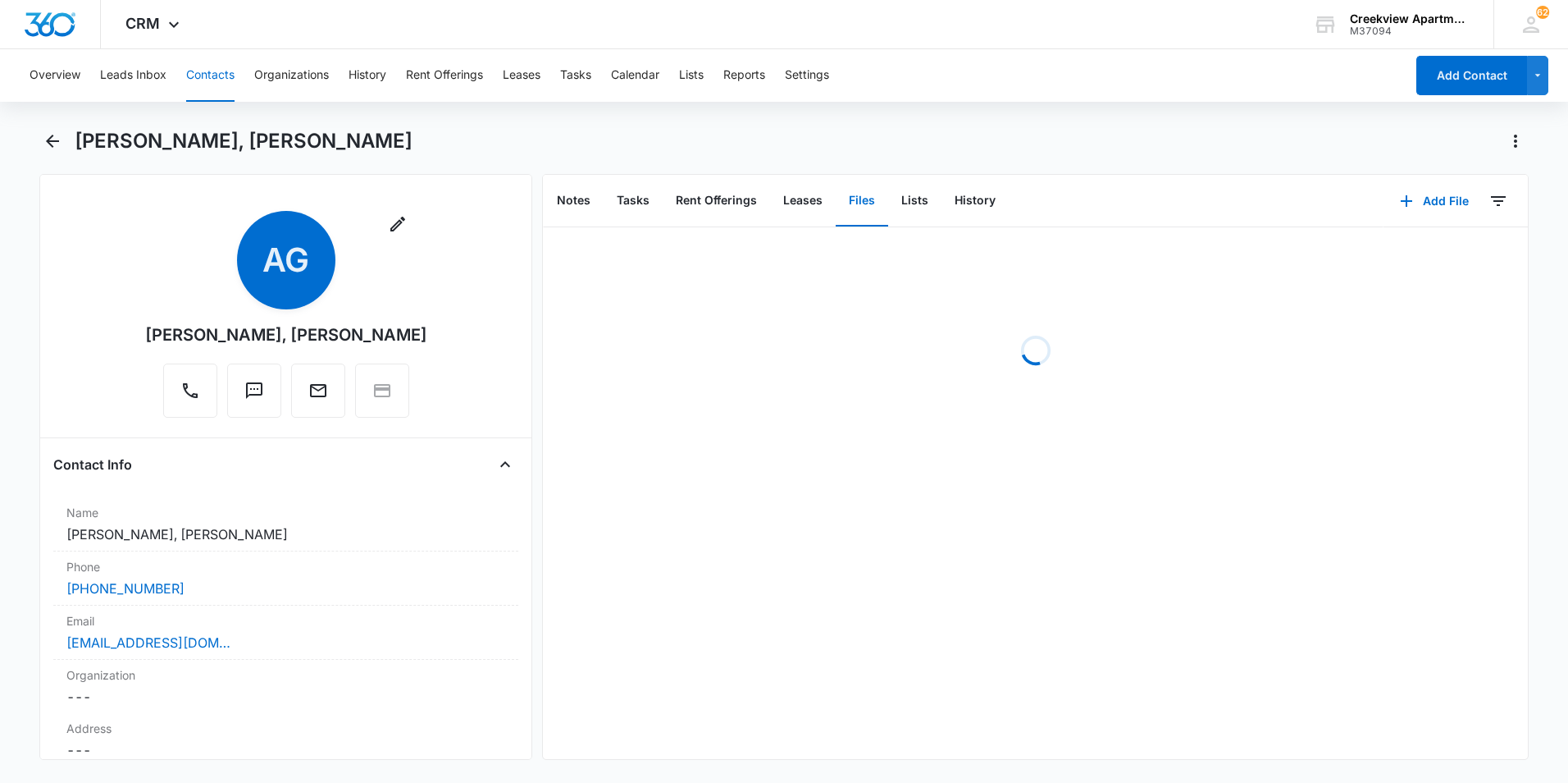
scroll to position [0, 0]
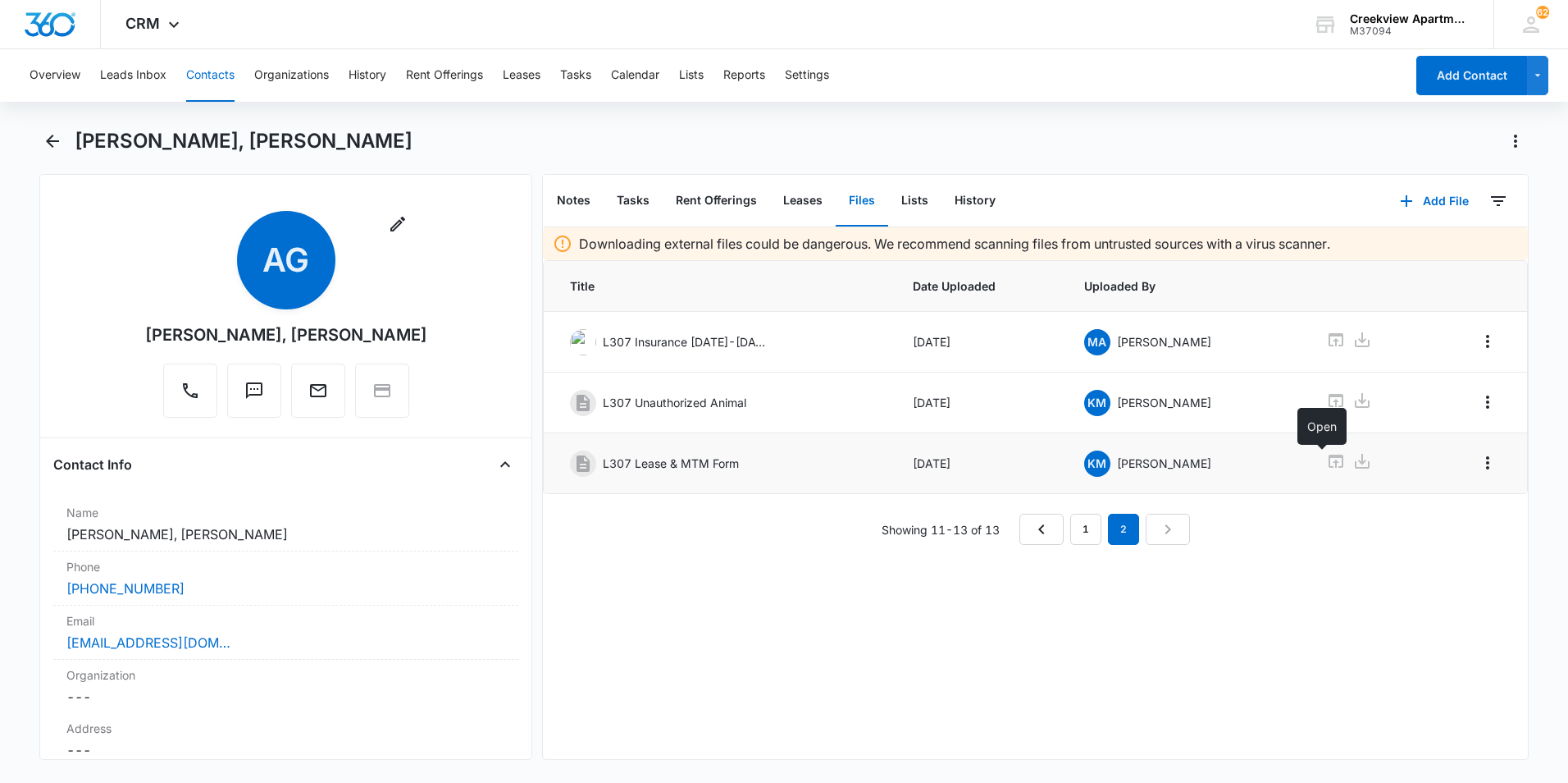
click at [1328, 457] on icon at bounding box center [1335, 460] width 15 height 13
